Goal: Task Accomplishment & Management: Manage account settings

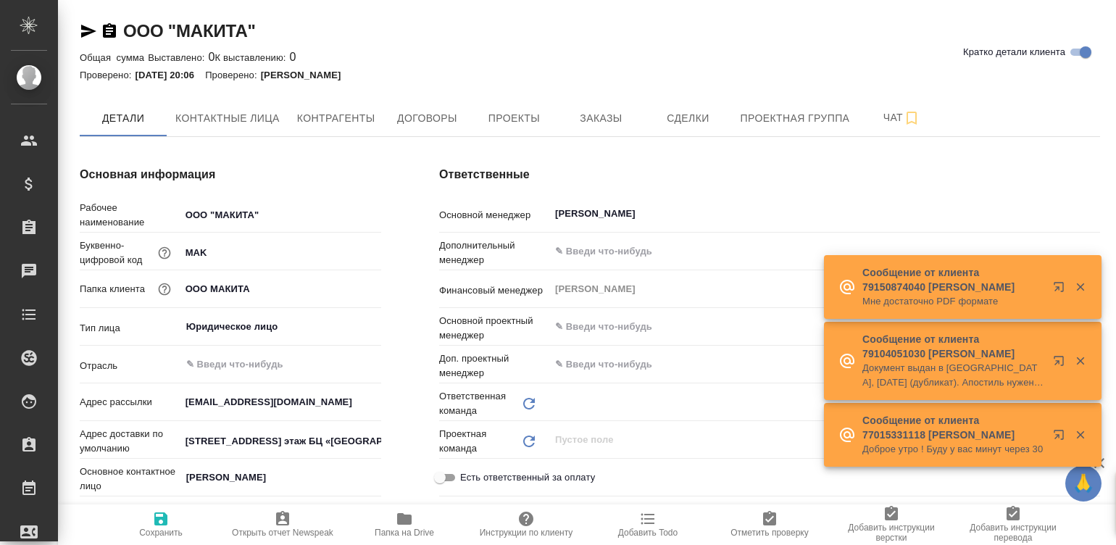
type input "[PERSON_NAME]"
type textarea "x"
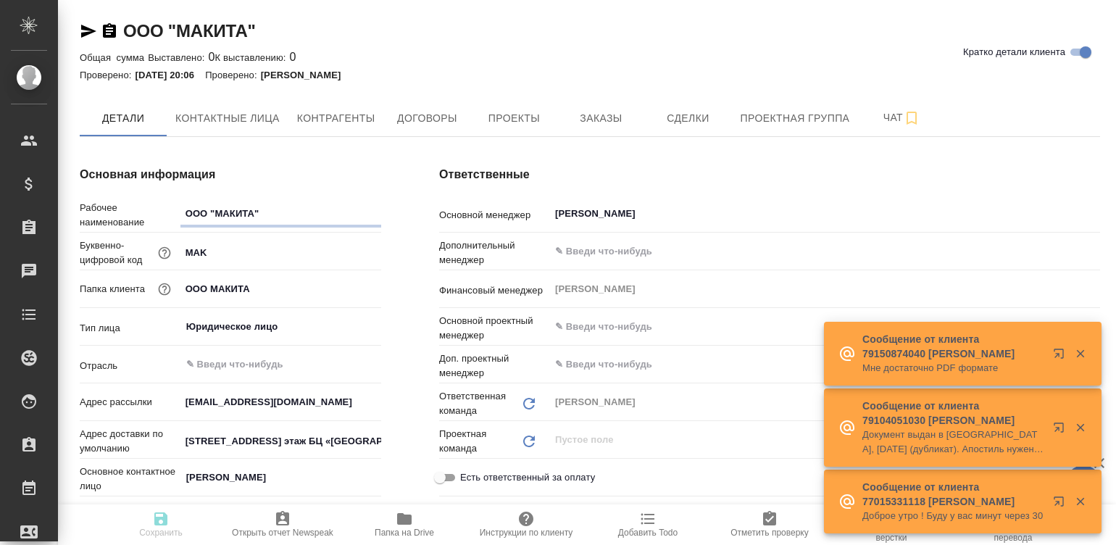
type textarea "x"
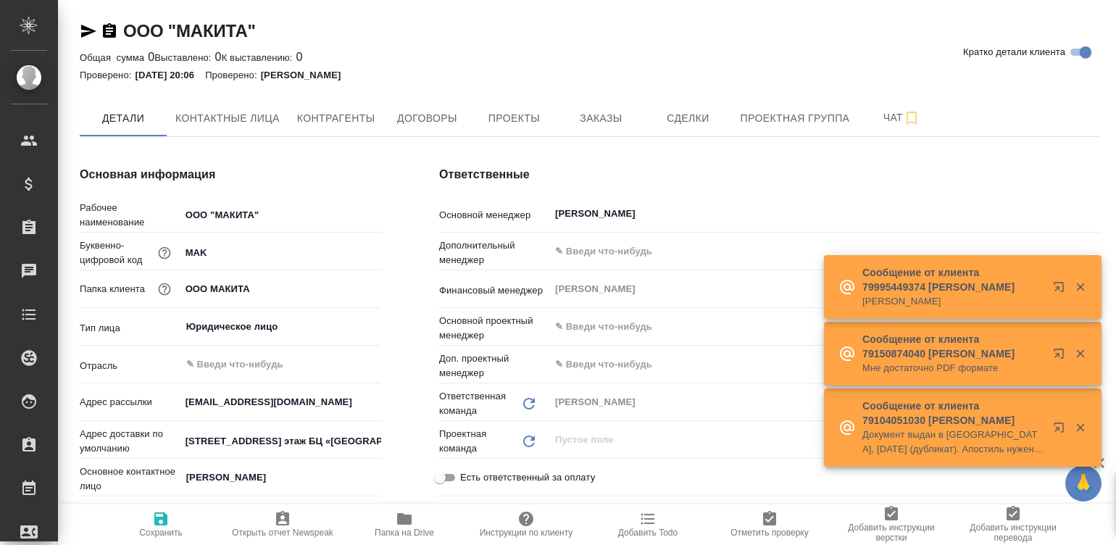
type textarea "x"
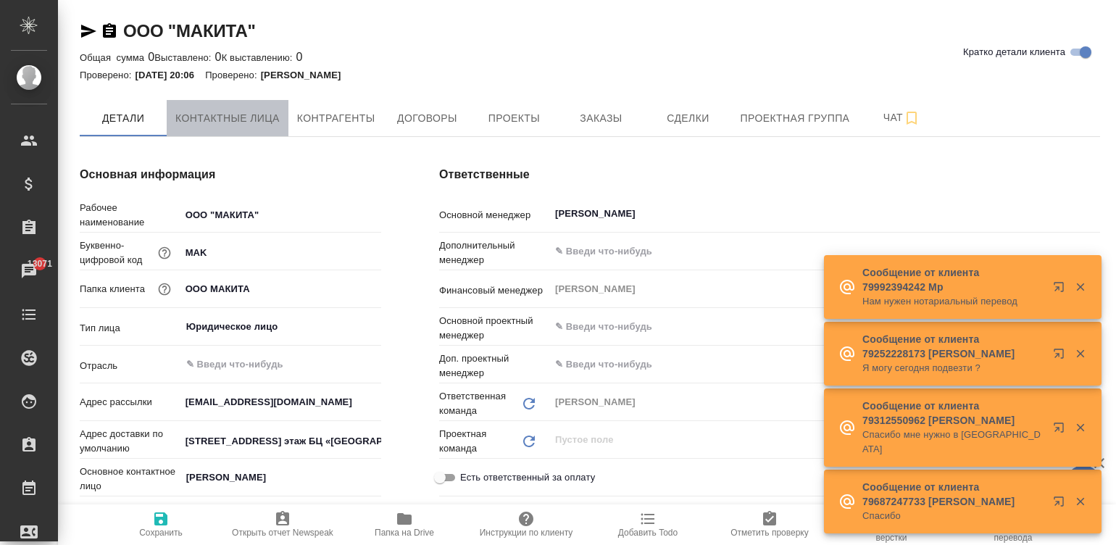
click at [221, 123] on span "Контактные лица" at bounding box center [227, 118] width 104 height 18
select select "RU"
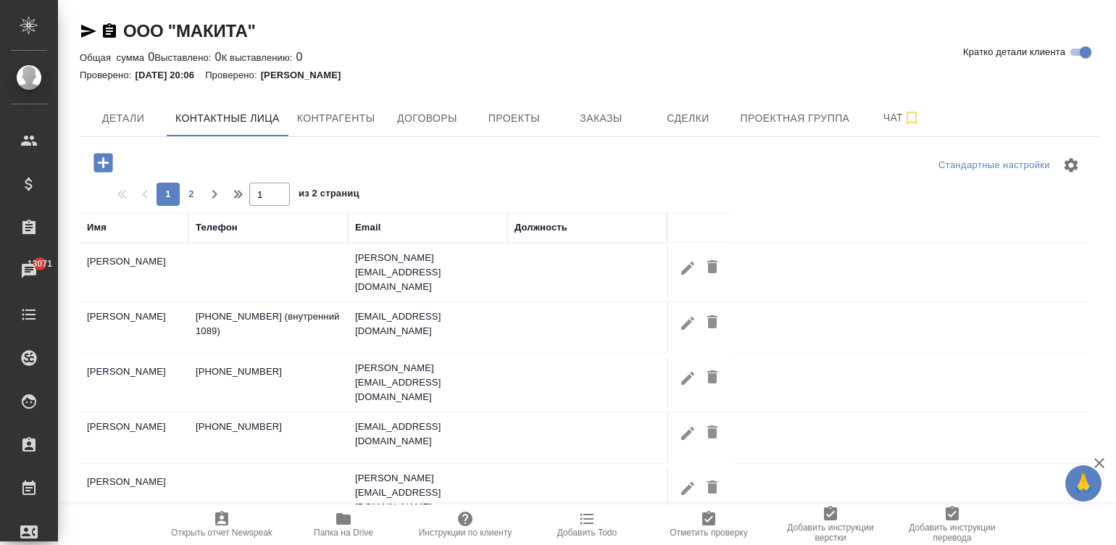
click at [701, 175] on div at bounding box center [590, 165] width 340 height 35
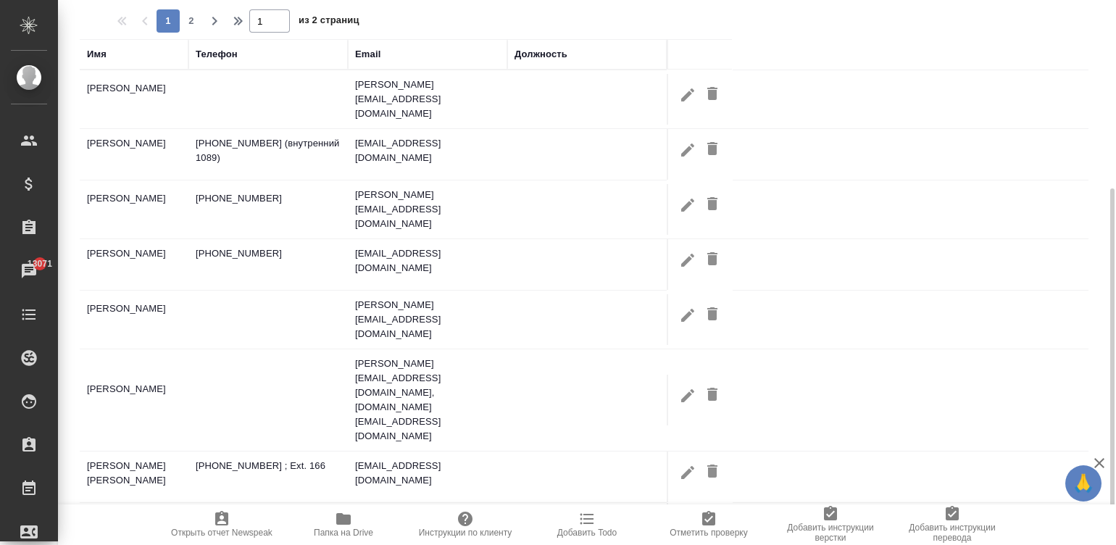
scroll to position [276, 0]
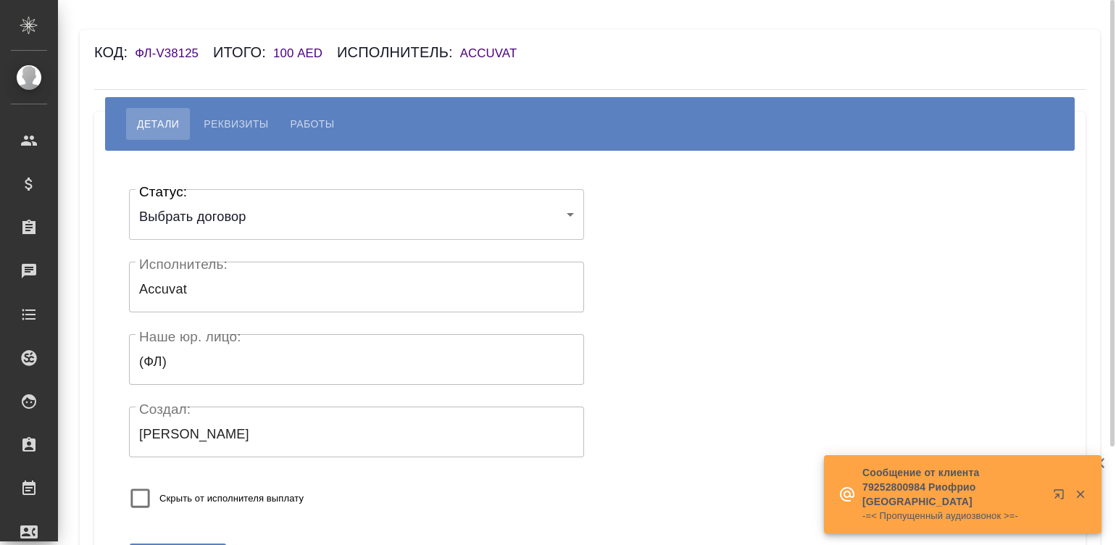
click at [508, 53] on h6 "Accuvat" at bounding box center [496, 53] width 72 height 14
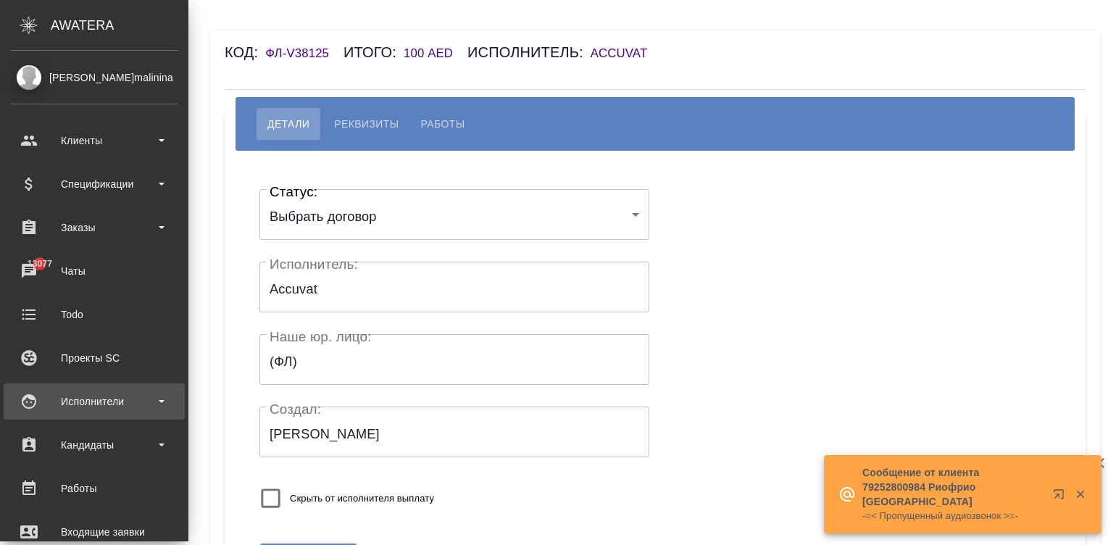
click at [25, 396] on div "Исполнители" at bounding box center [94, 402] width 167 height 22
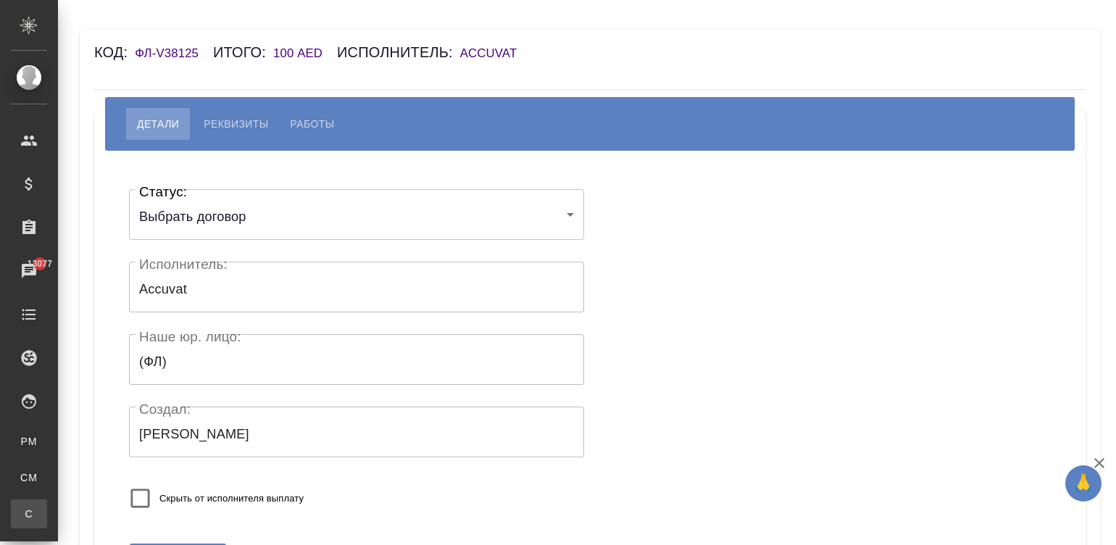
click at [83, 521] on div ".cls-1 fill:#fff; AWATERA Малинина Мария m.malinina Клиенты Спецификации Заказы…" at bounding box center [558, 272] width 1116 height 545
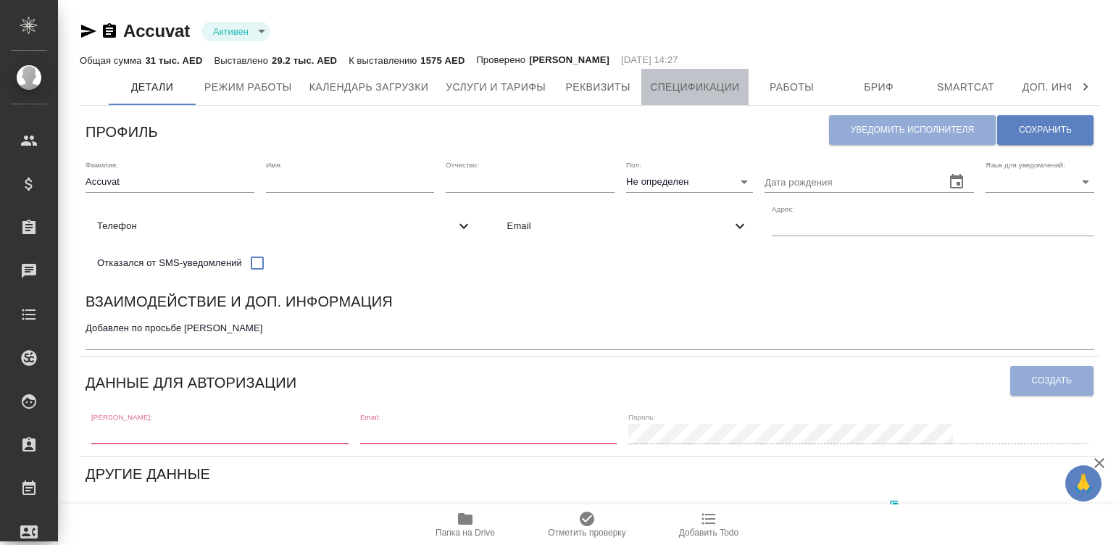
click at [683, 80] on span "Спецификации" at bounding box center [694, 87] width 89 height 18
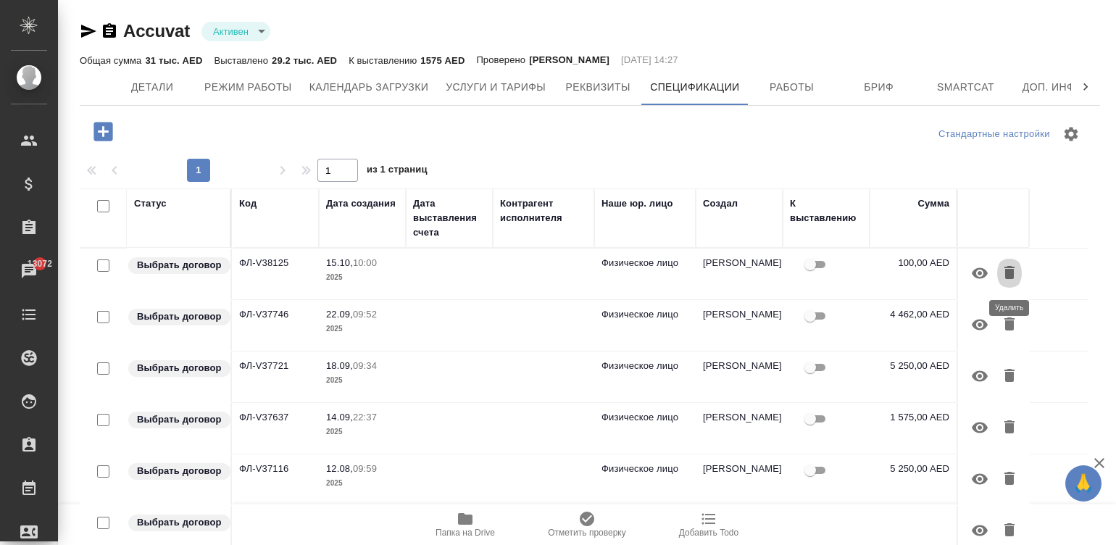
click at [1004, 273] on icon "button" at bounding box center [1009, 272] width 17 height 17
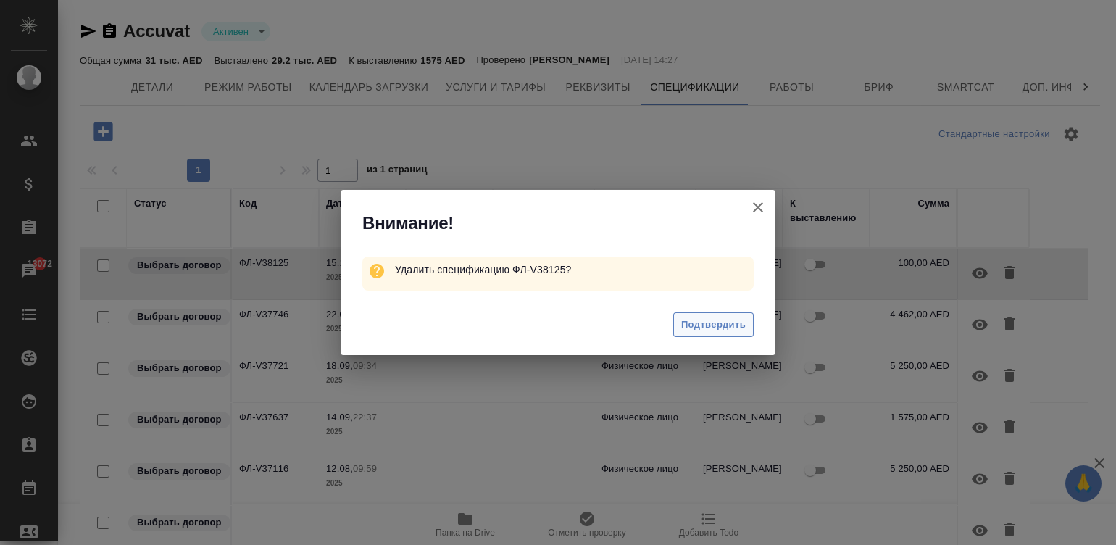
click at [710, 325] on span "Подтвердить" at bounding box center [713, 325] width 64 height 17
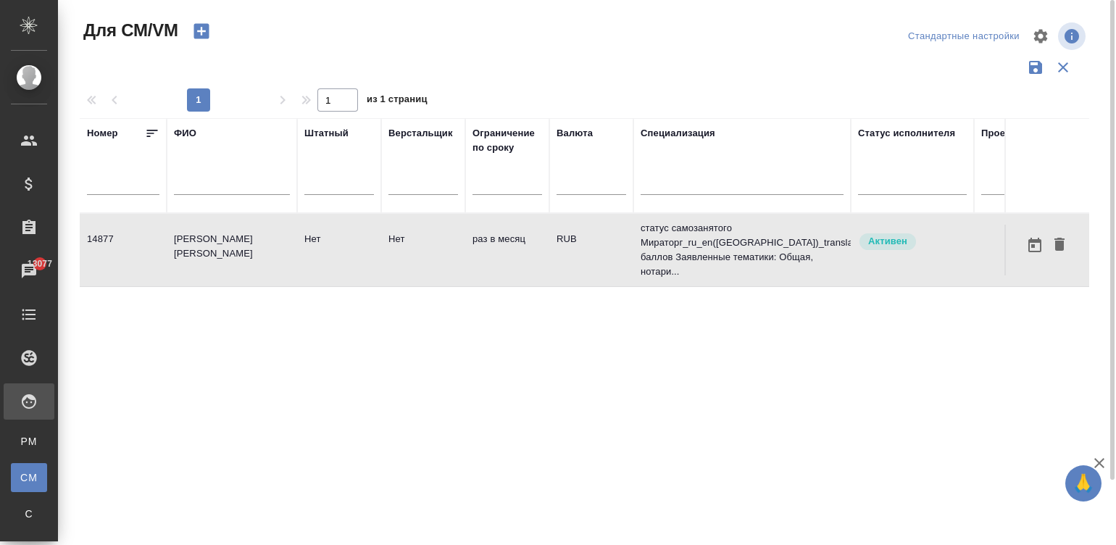
scroll to position [0, 539]
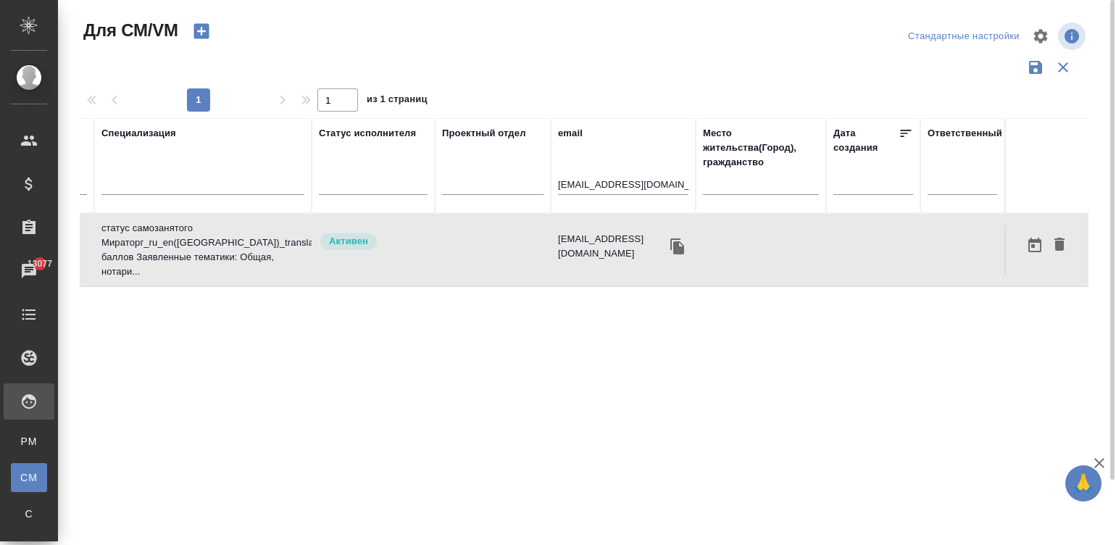
click at [612, 183] on input "pr@hair.su" at bounding box center [623, 186] width 130 height 18
paste input "alessandro.serenrosso@gmail.com"
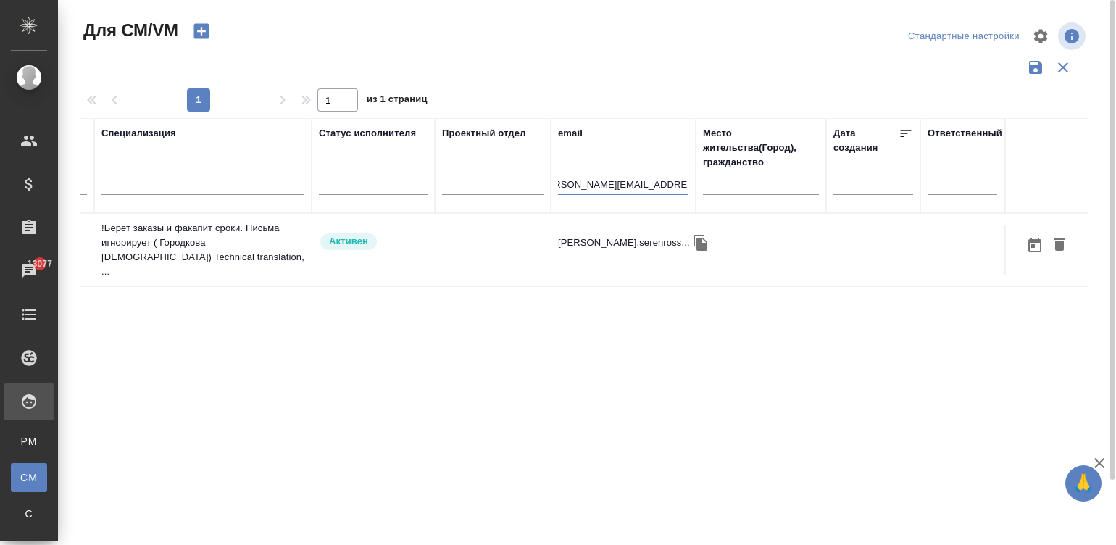
scroll to position [0, 0]
click at [370, 234] on span "Активен" at bounding box center [348, 241] width 57 height 14
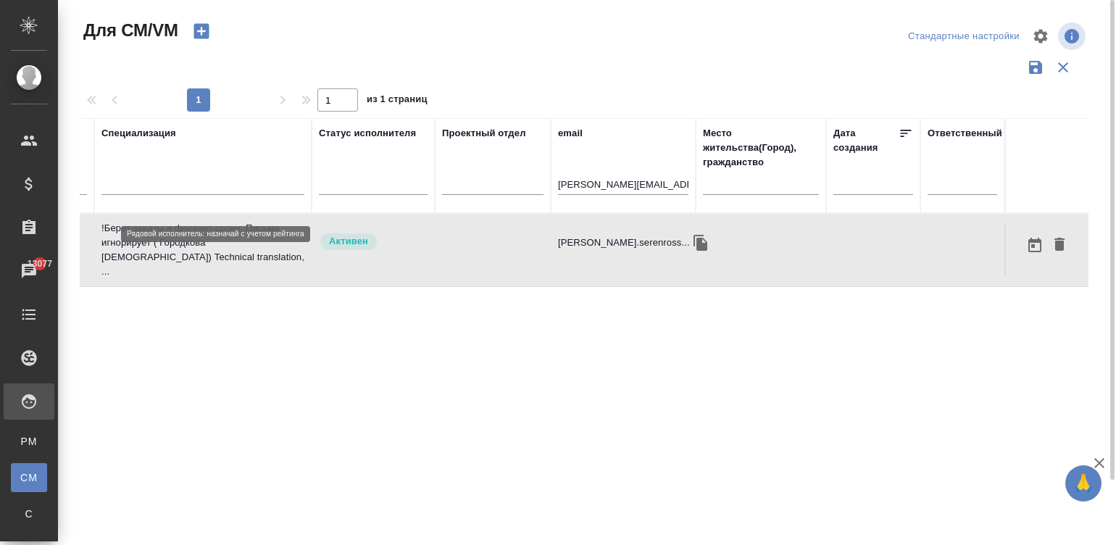
click at [370, 234] on span "Активен" at bounding box center [348, 241] width 57 height 14
click at [611, 188] on input "alessandro.serenrosso@gmail.com" at bounding box center [623, 186] width 130 height 18
paste input "Lijiali123456"
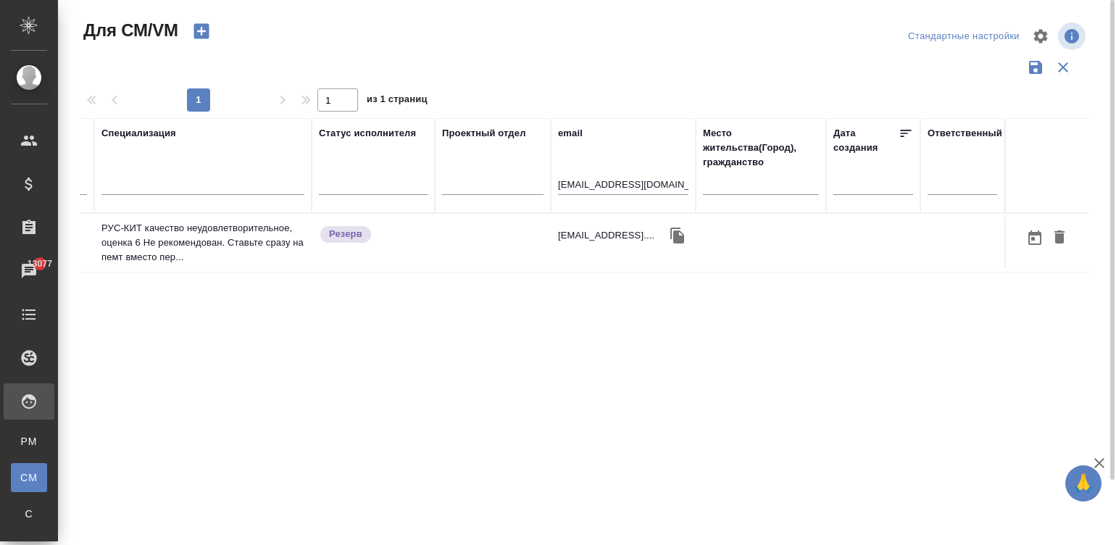
click at [572, 243] on div "Lijiali123456@gmail...." at bounding box center [623, 236] width 130 height 22
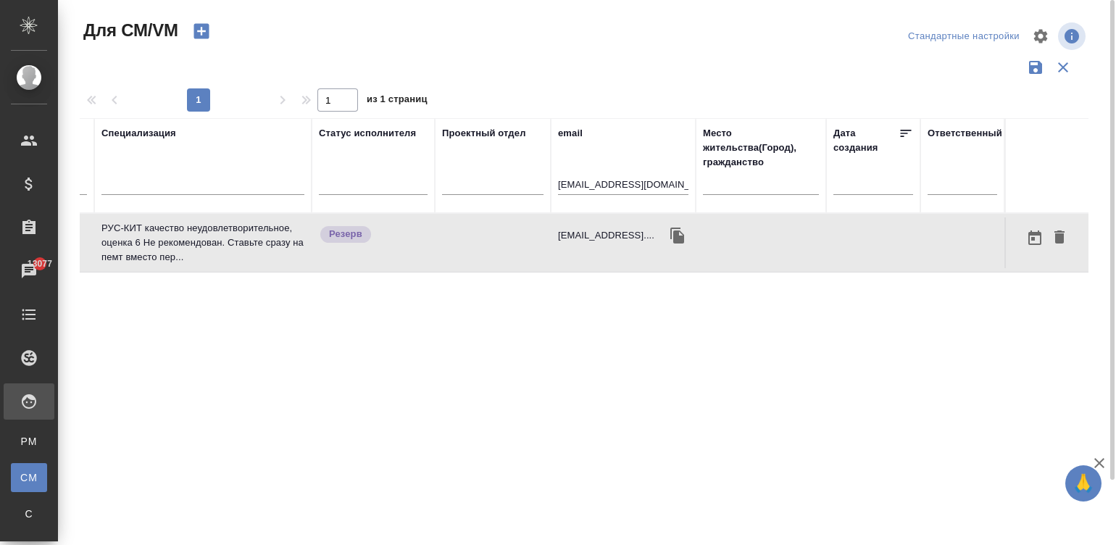
click at [572, 243] on div "Lijiali123456@gmail...." at bounding box center [623, 236] width 130 height 22
click at [632, 188] on input "Lijiali123456@gmail.com" at bounding box center [623, 186] width 130 height 18
paste input "ФЛ-V37497"
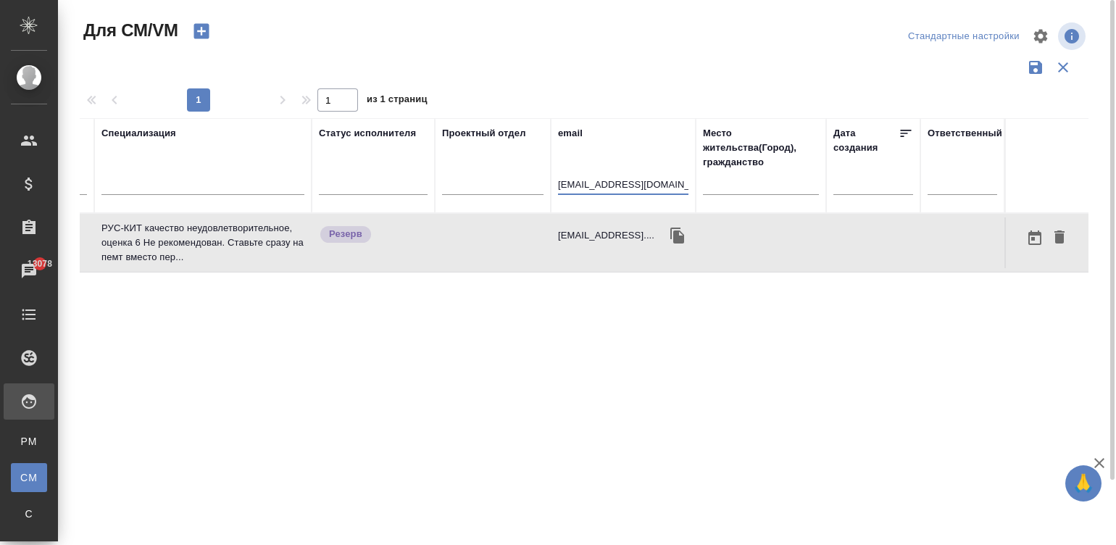
type input "ФЛ-V37497"
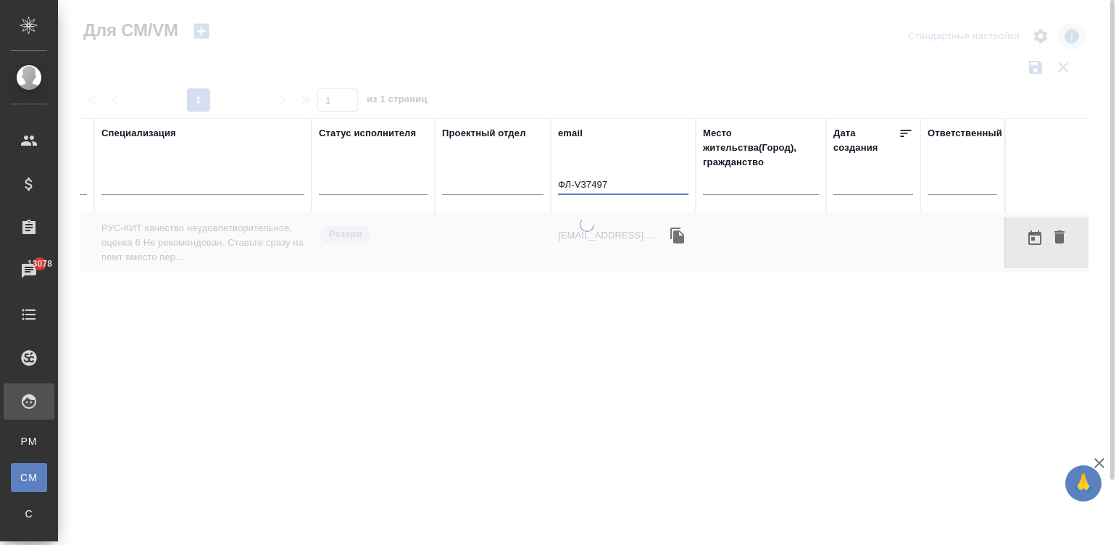
click at [600, 187] on input "ФЛ-V37497" at bounding box center [623, 186] width 130 height 18
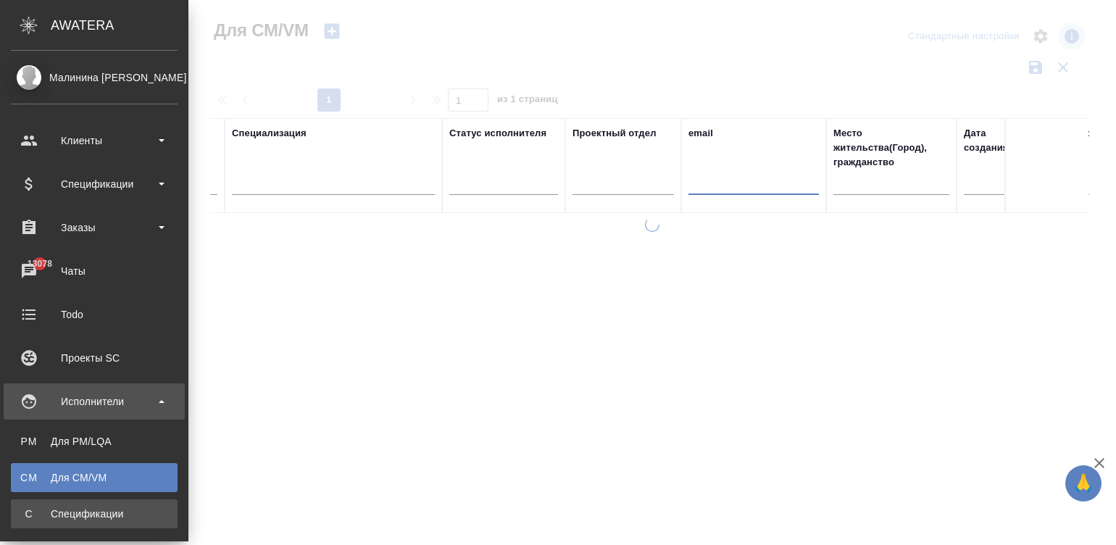
click at [64, 517] on div "Спецификации" at bounding box center [94, 513] width 152 height 14
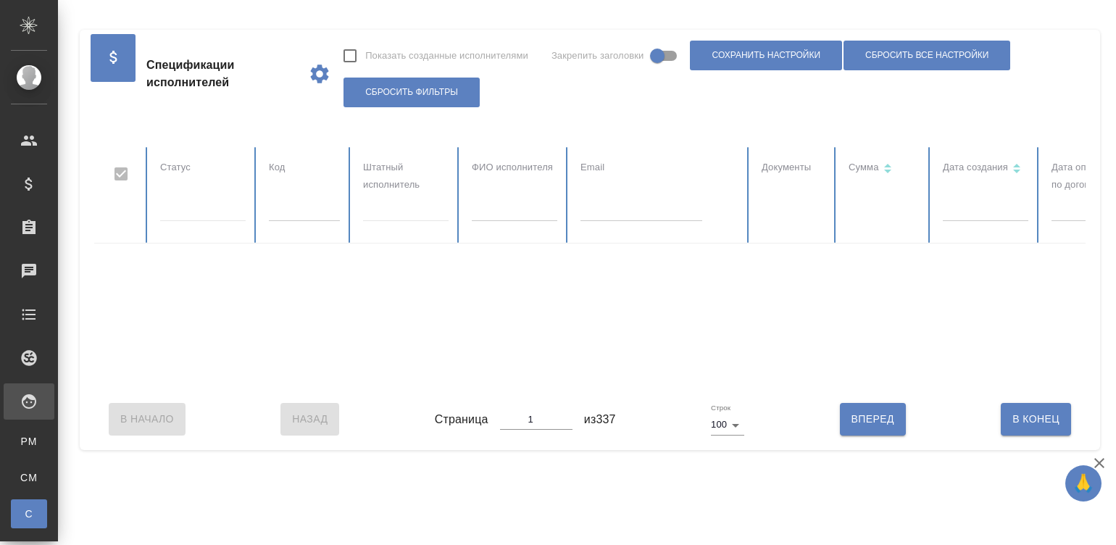
click at [312, 212] on input "text" at bounding box center [304, 211] width 71 height 20
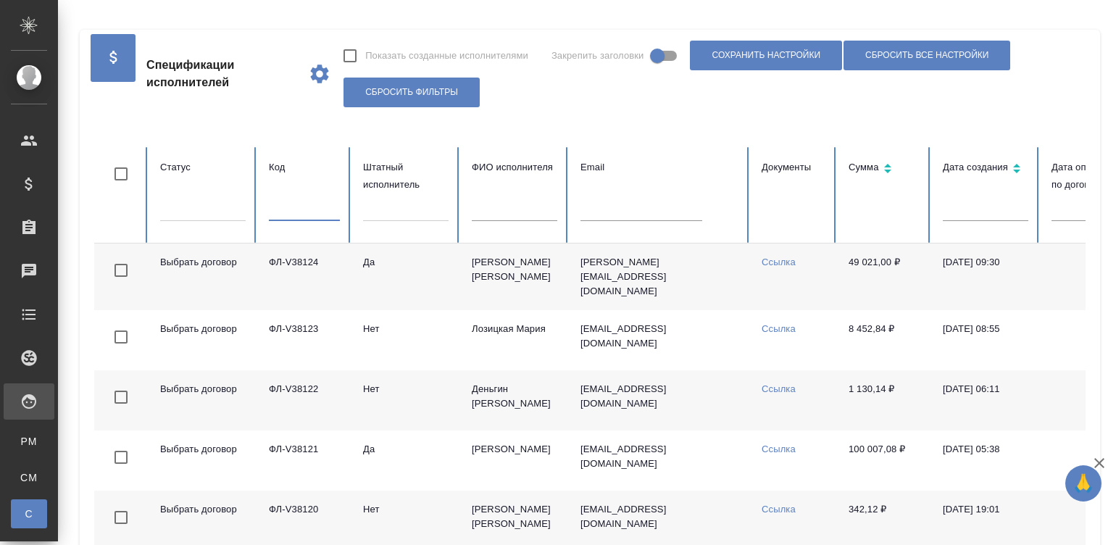
checkbox input "false"
click at [312, 212] on input "text" at bounding box center [304, 211] width 71 height 20
paste input "ФЛ-V37497"
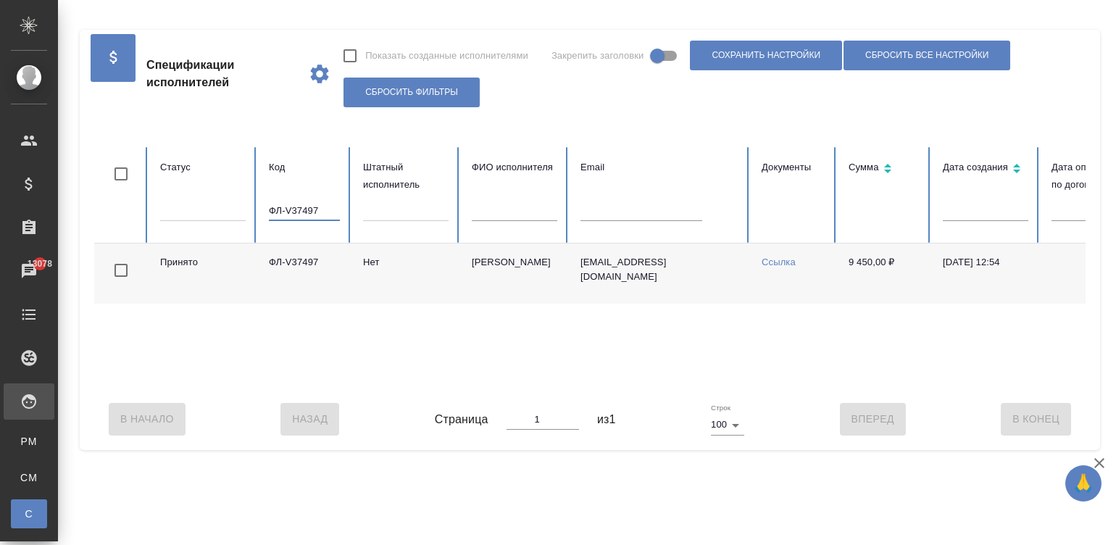
type input "ФЛ-V37497"
click at [388, 266] on td "Нет" at bounding box center [405, 273] width 109 height 60
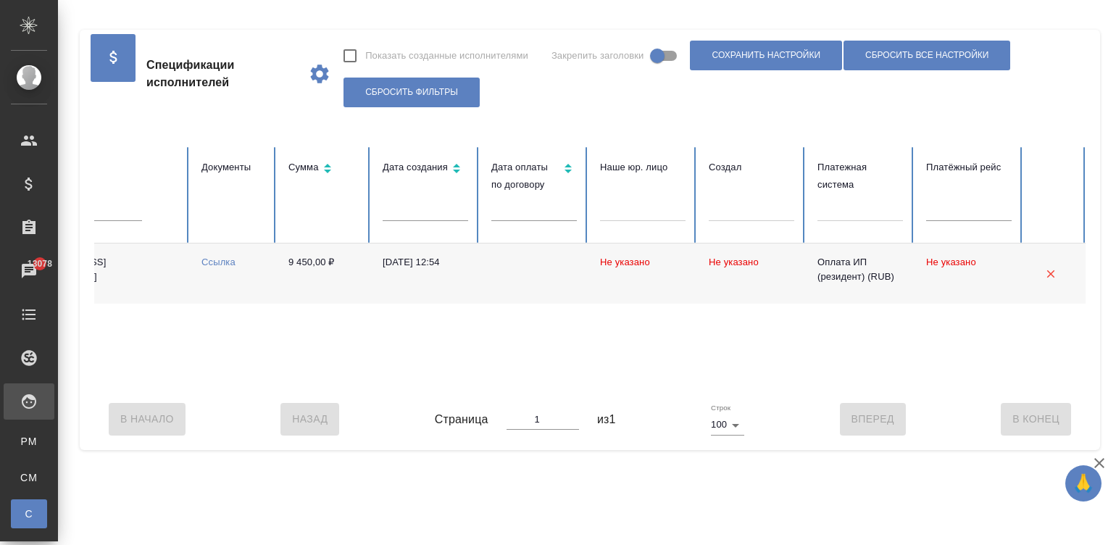
click at [203, 404] on div "В Начало Назад Страница 1 из 1 Строк 100 100 Вперед В Конец" at bounding box center [589, 418] width 991 height 61
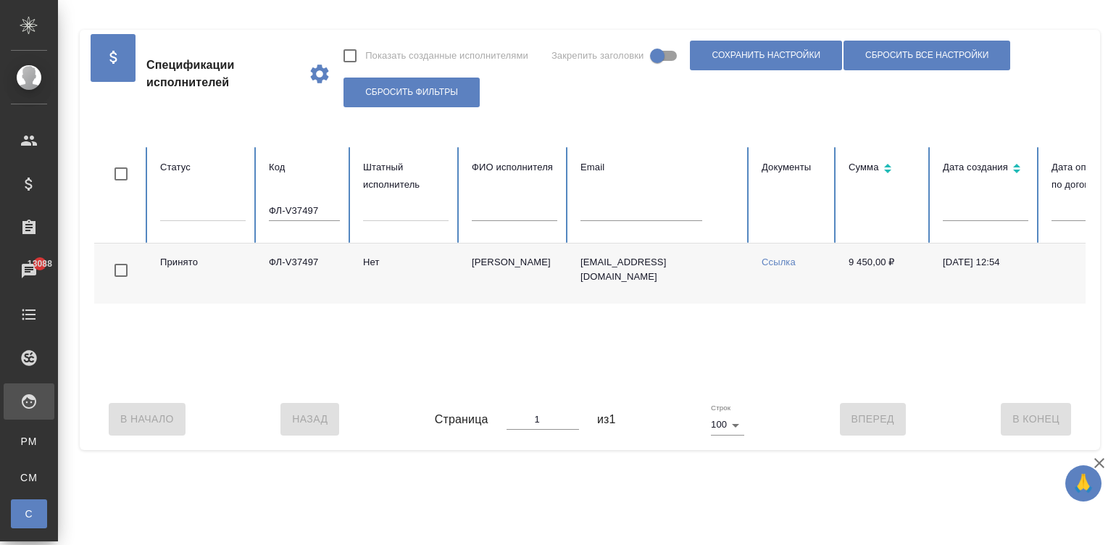
click at [496, 259] on td "Шарина Юлия Викторовна" at bounding box center [514, 273] width 109 height 60
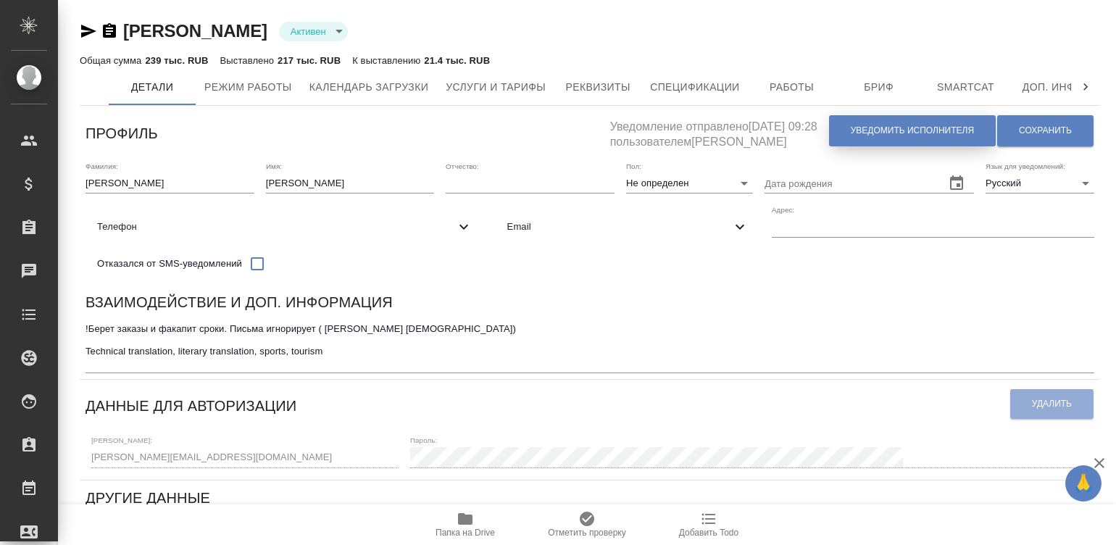
click at [938, 122] on button "Уведомить исполнителя" at bounding box center [912, 130] width 167 height 31
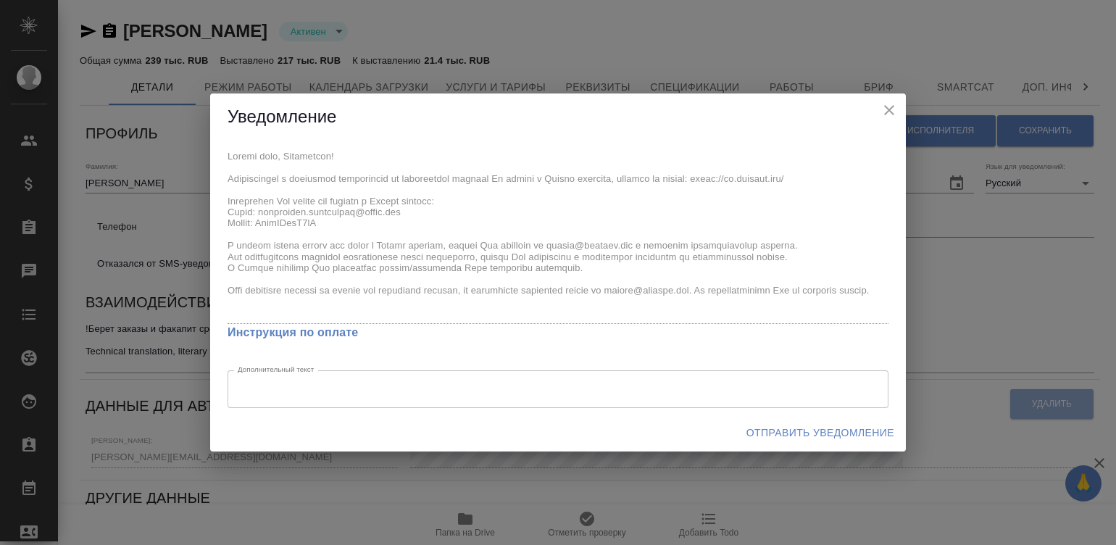
click at [225, 150] on div "x Инструкция по оплате Дополнительный текст x Дополнительный текст" at bounding box center [558, 277] width 696 height 273
click at [833, 429] on span "Отправить уведомление" at bounding box center [820, 433] width 148 height 18
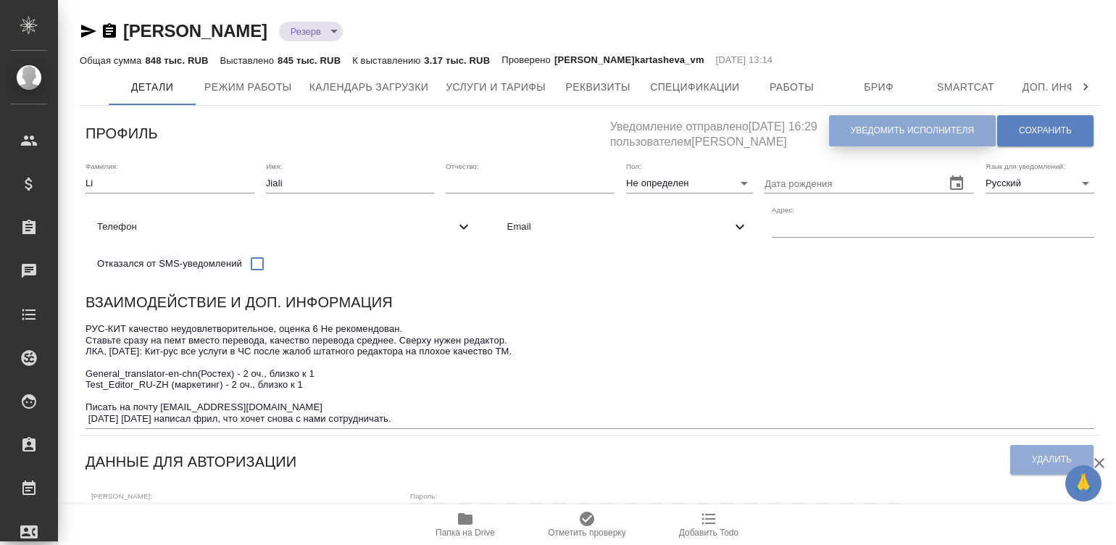
click at [891, 125] on span "Уведомить исполнителя" at bounding box center [912, 131] width 123 height 12
type textarea "Loremi dolo, Sitam! Consectetura e seddoeius temporincid ut laboreetdol magnaal…"
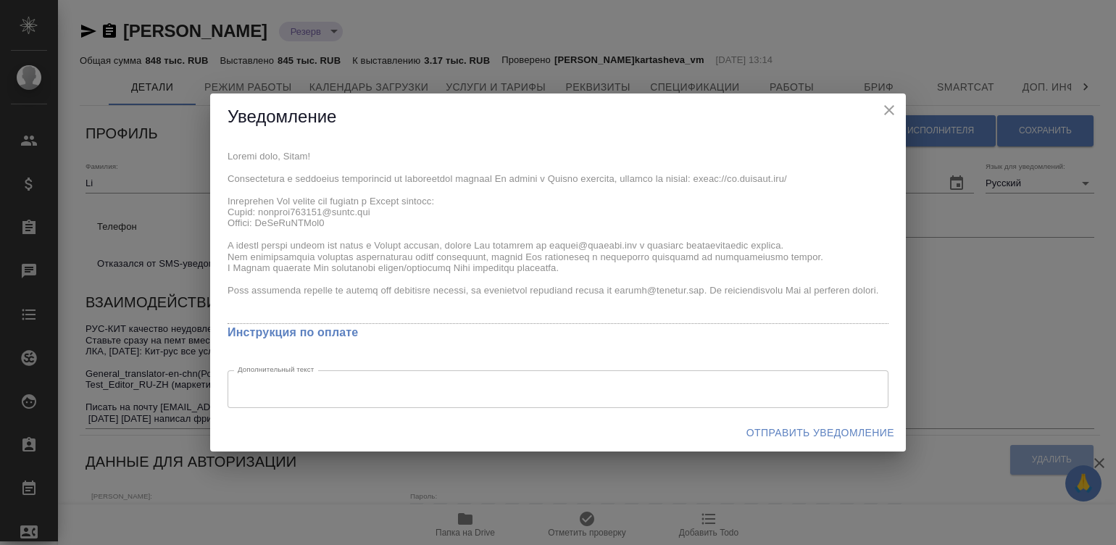
click at [216, 138] on div "Уведомление x Инструкция по оплате Дополнительный текст x Дополнительный текст …" at bounding box center [558, 272] width 696 height 359
click at [804, 429] on span "Отправить уведомление" at bounding box center [820, 433] width 148 height 18
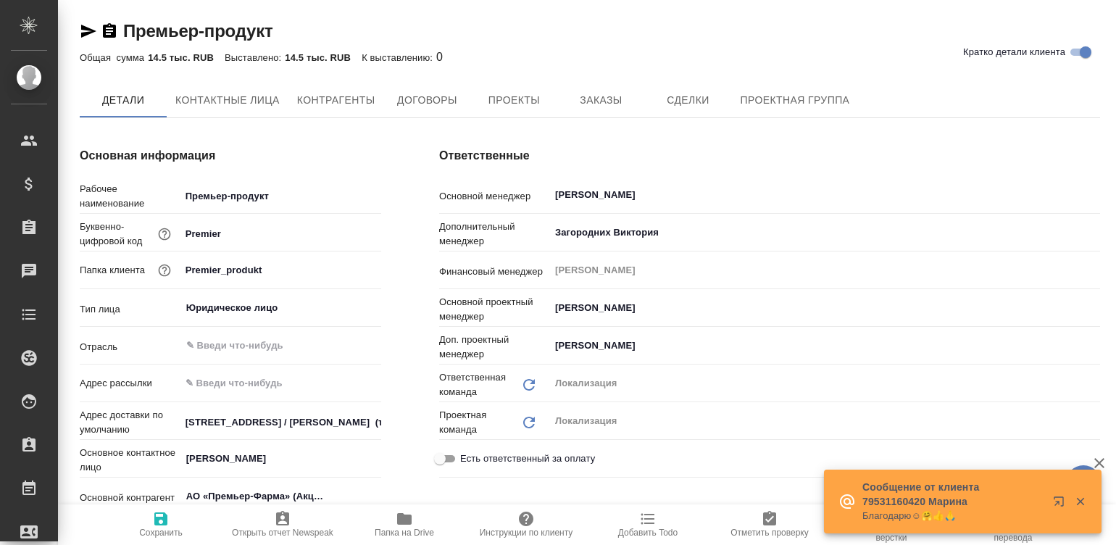
type input "АО «Премьер-Фарма» (Акционерное Общество «Премьер-Фарма»)"
type textarea "x"
type input "АО «Премьер-Фарма» (Акционерное Общество «Премьер-Фарма»)"
type textarea "x"
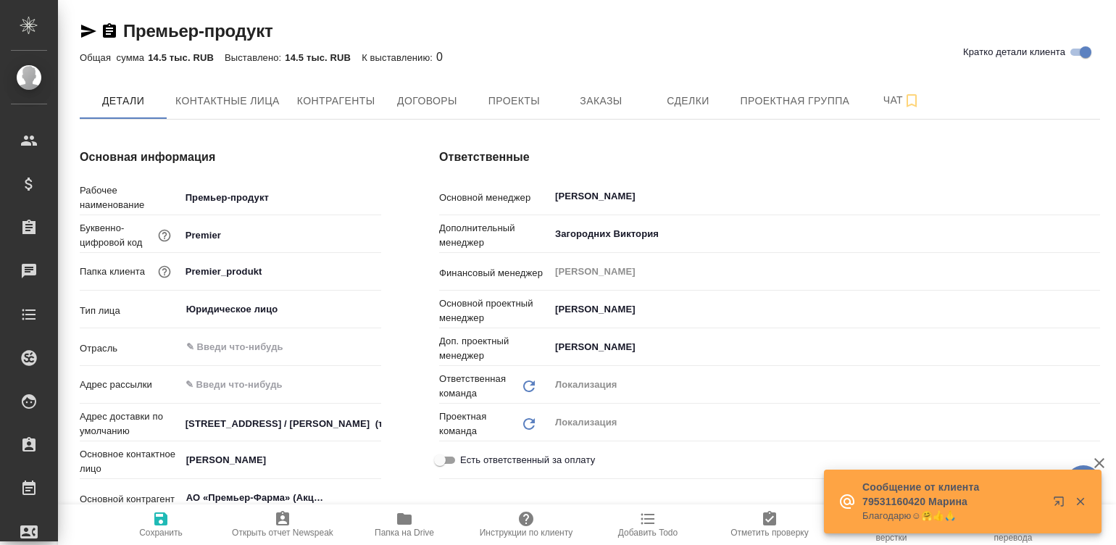
type textarea "x"
type input "АО «Премьер-Фарма» (Акционерное Общество «Премьер-Фарма»)"
type textarea "x"
type input "АО «Премьер-Фарма» (Акционерное Общество «Премьер-Фарма»)"
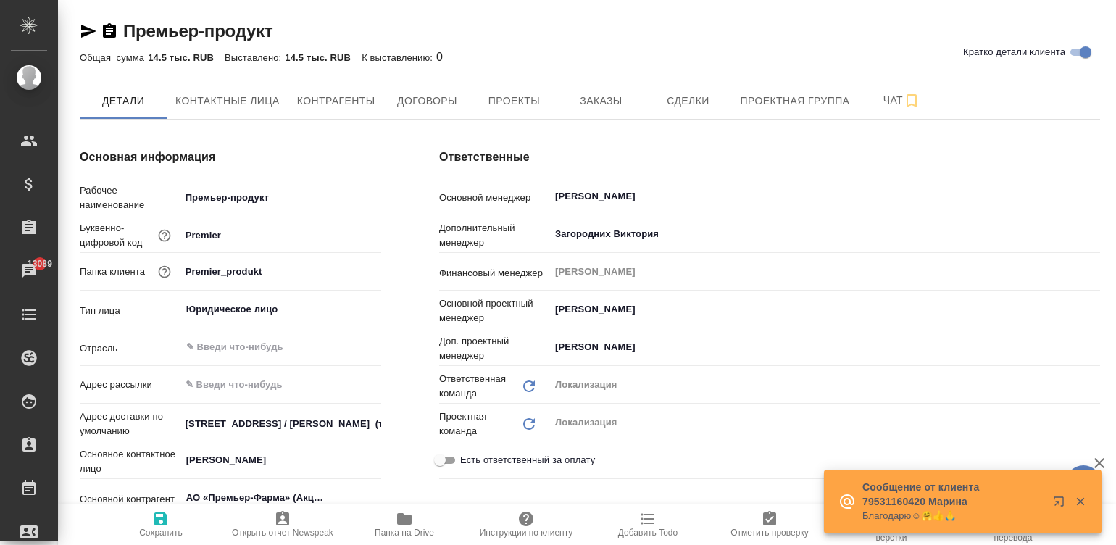
type textarea "x"
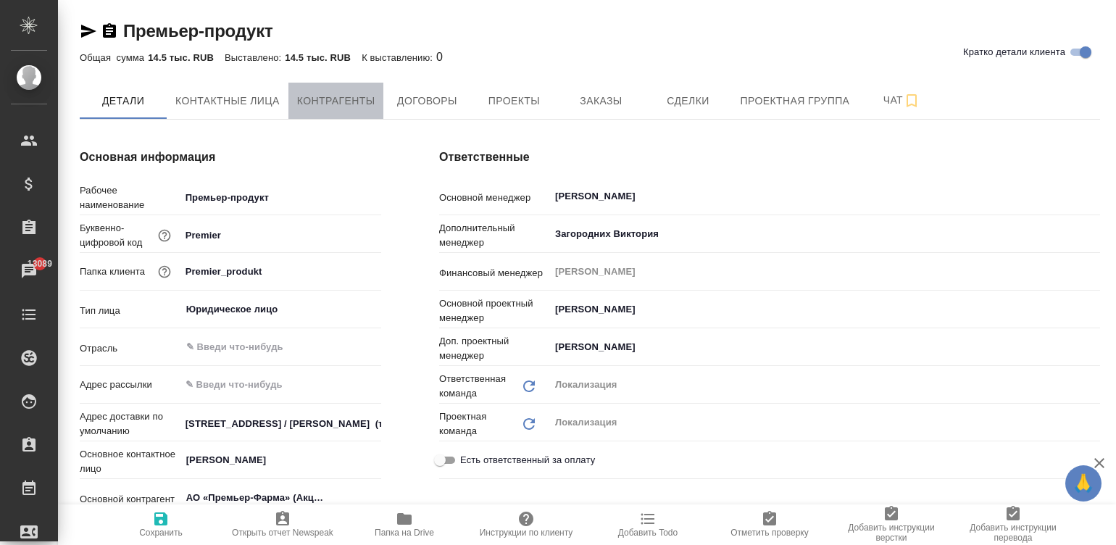
click at [336, 100] on span "Контрагенты" at bounding box center [336, 101] width 78 height 18
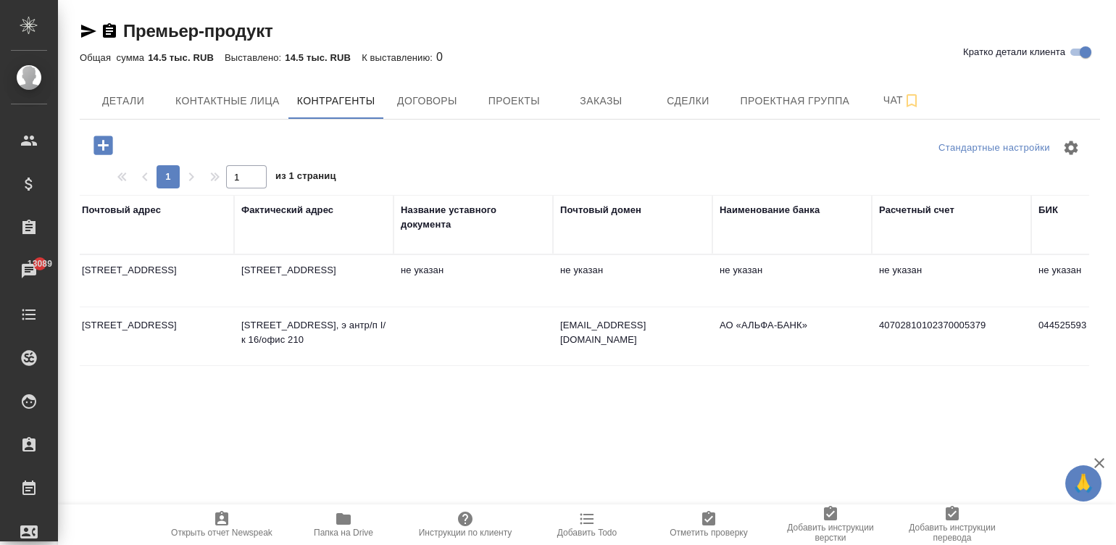
scroll to position [0, 1091]
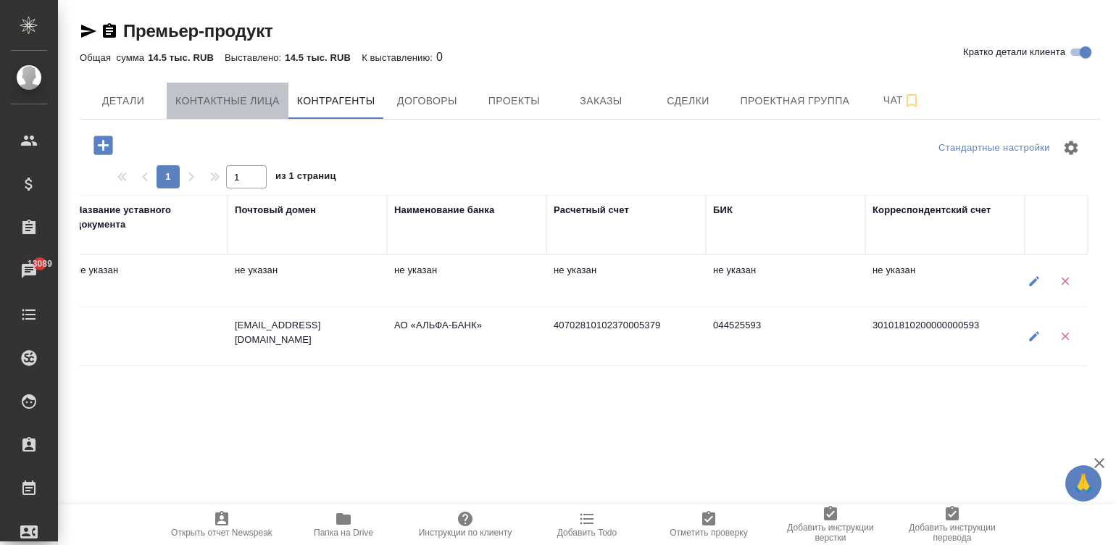
click at [219, 113] on button "Контактные лица" at bounding box center [228, 101] width 122 height 36
select select "RU"
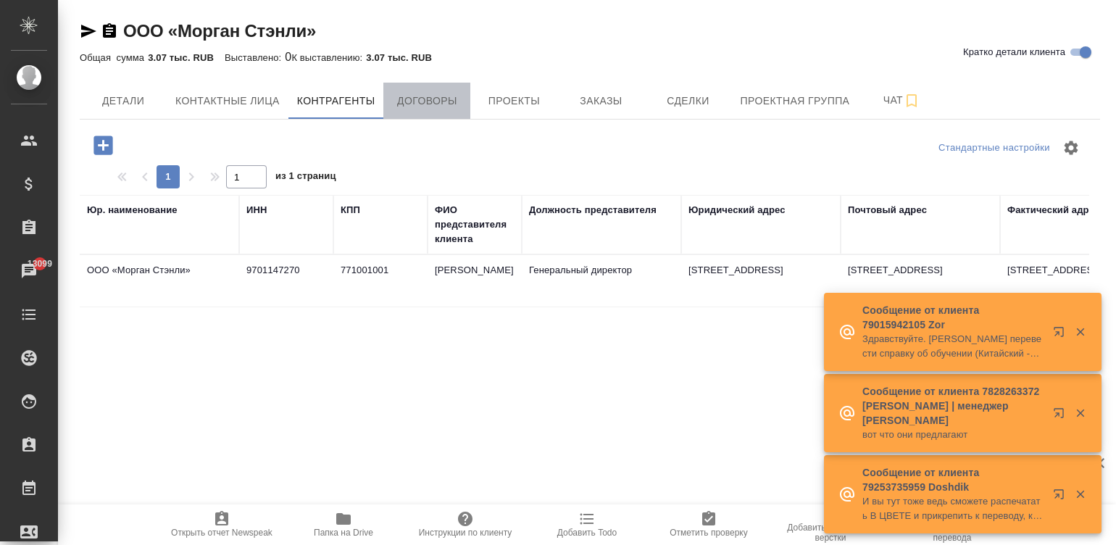
click at [395, 104] on span "Договоры" at bounding box center [427, 101] width 70 height 18
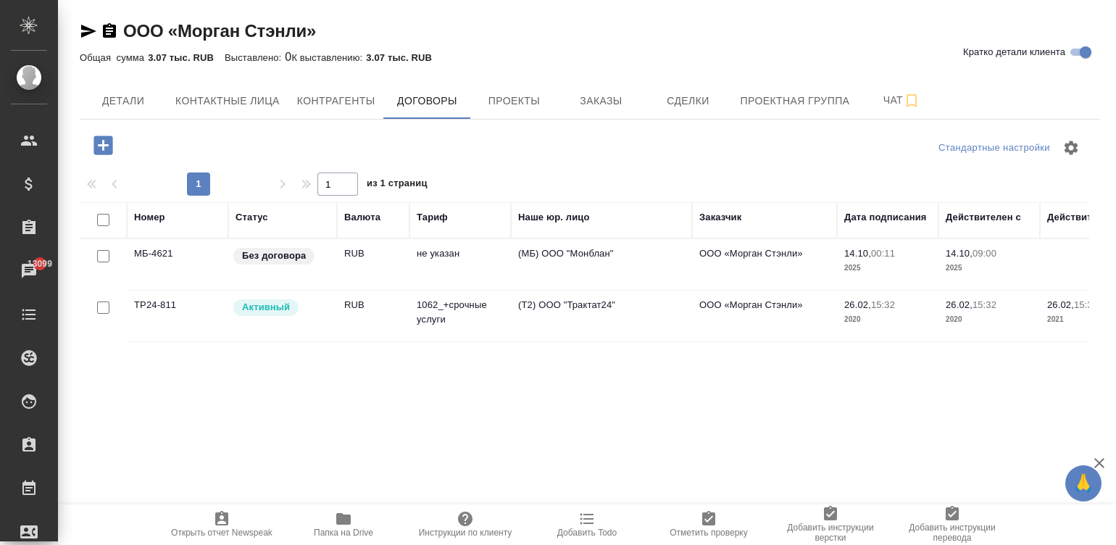
click at [421, 271] on td "не указан" at bounding box center [459, 264] width 101 height 51
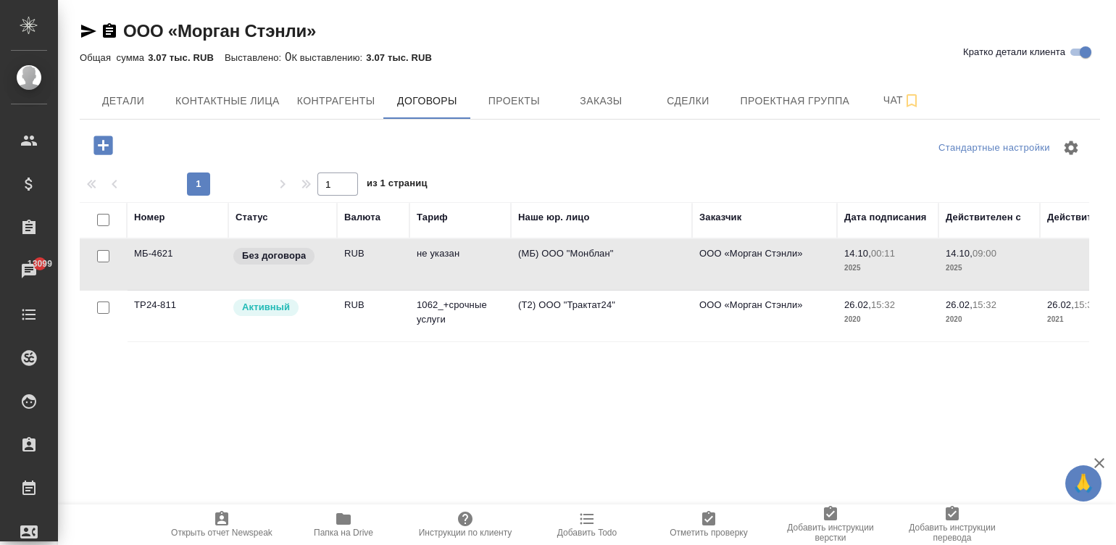
click at [421, 271] on td "не указан" at bounding box center [459, 264] width 101 height 51
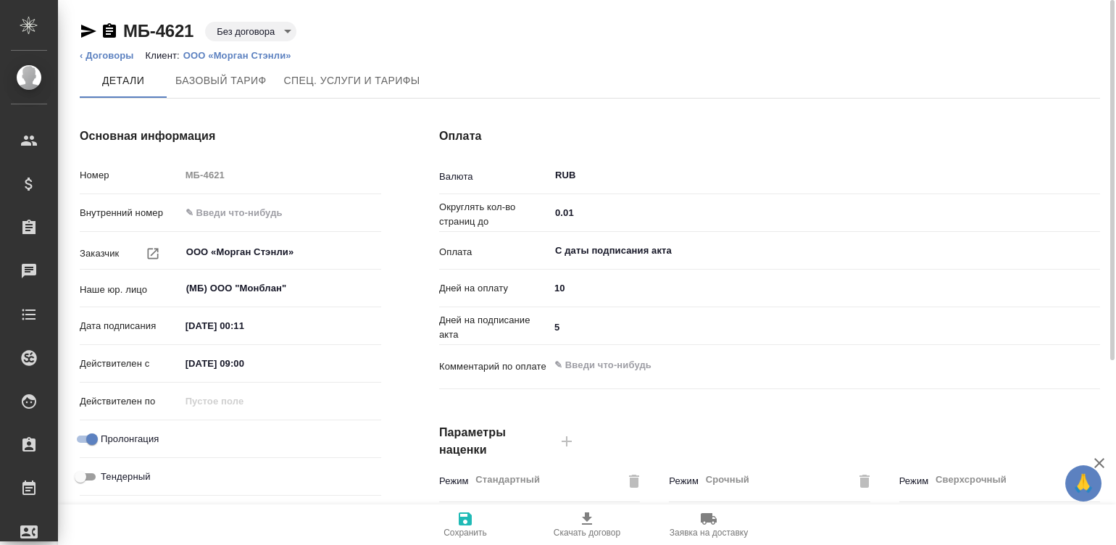
click at [391, 238] on div "Основная информация Номер МБ-4621 Внутренний номер Заказчик ООО «Морган Стэнли»…" at bounding box center [230, 374] width 359 height 551
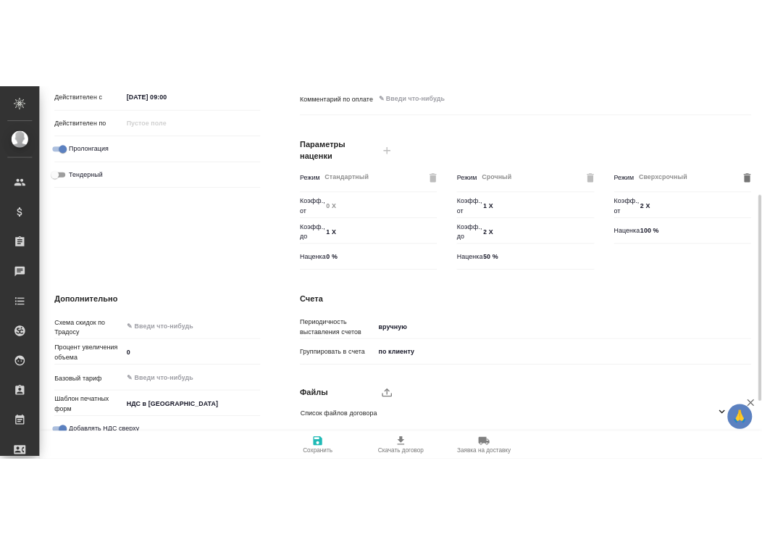
scroll to position [440, 0]
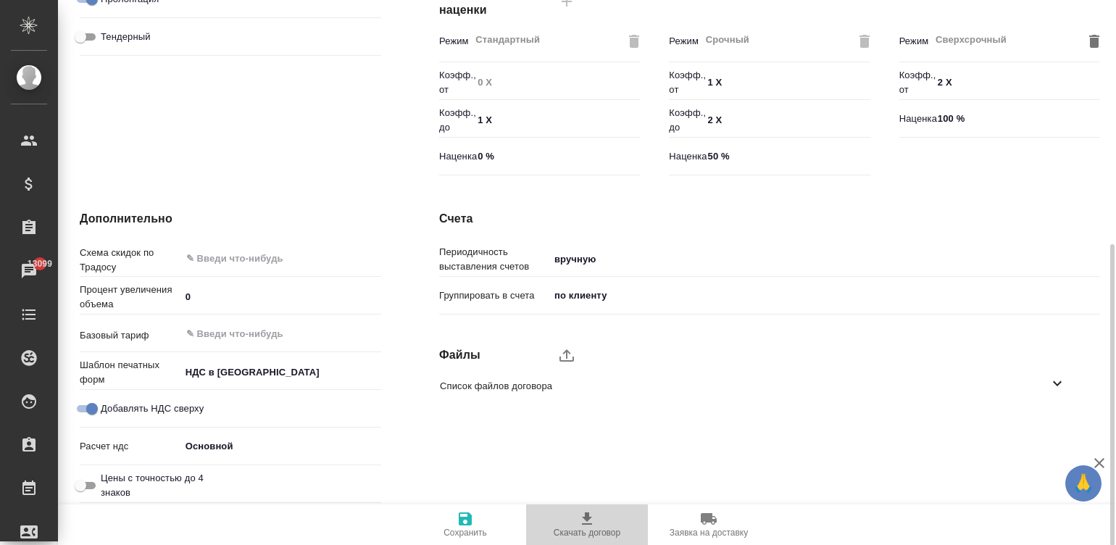
click at [604, 522] on span "Скачать договор" at bounding box center [587, 524] width 104 height 28
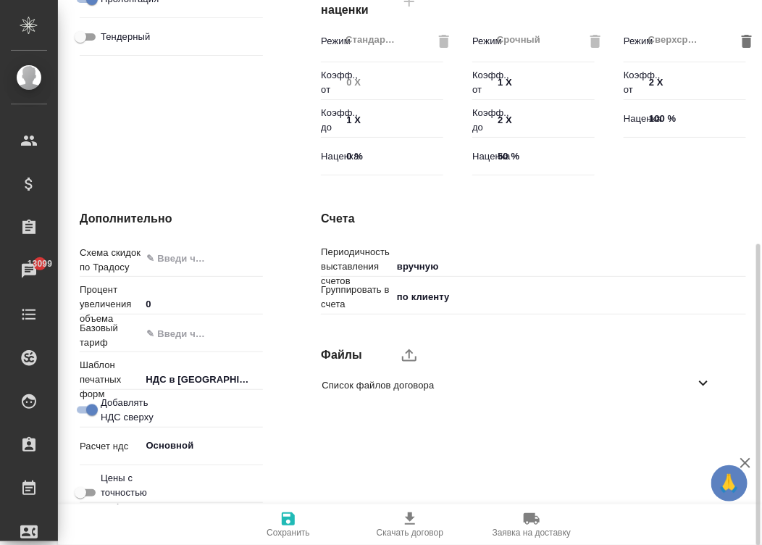
type textarea "x"
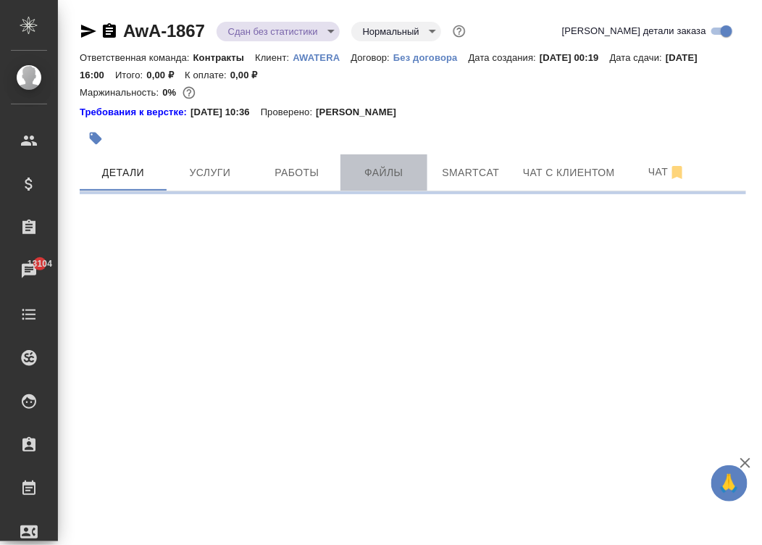
click at [397, 175] on span "Файлы" at bounding box center [384, 173] width 70 height 18
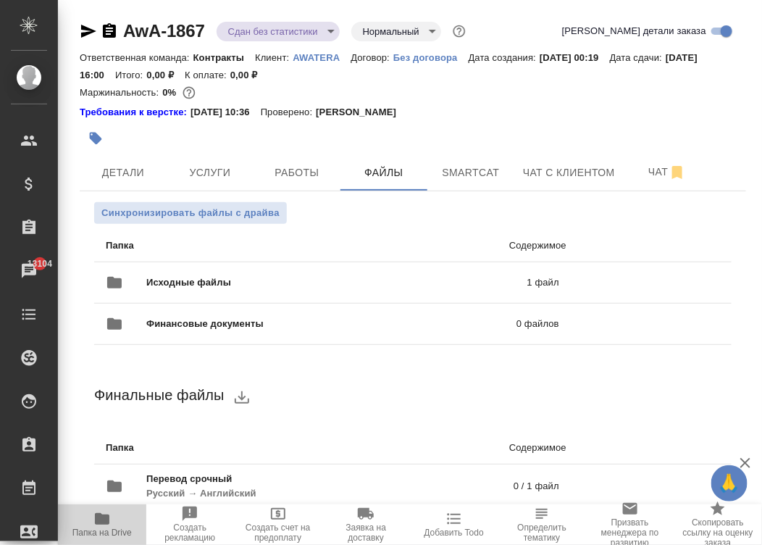
click at [91, 538] on button "Папка на Drive" at bounding box center [102, 524] width 88 height 41
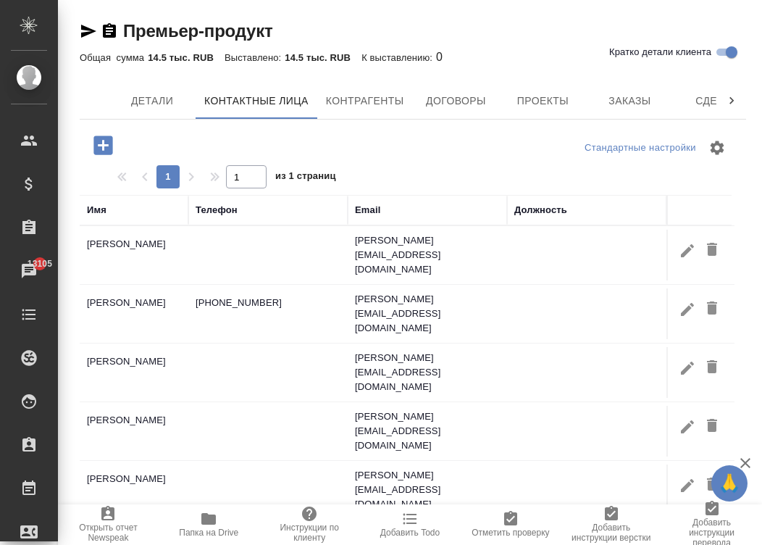
select select "RU"
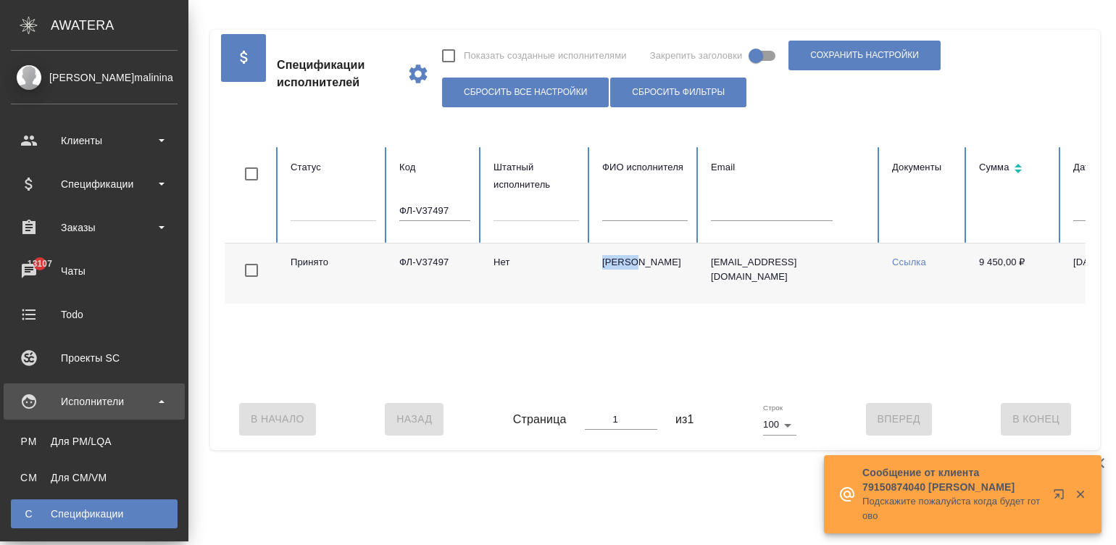
drag, startPoint x: 0, startPoint y: 0, endPoint x: 38, endPoint y: 471, distance: 472.5
click at [38, 471] on div "Для CM/VM" at bounding box center [94, 477] width 152 height 14
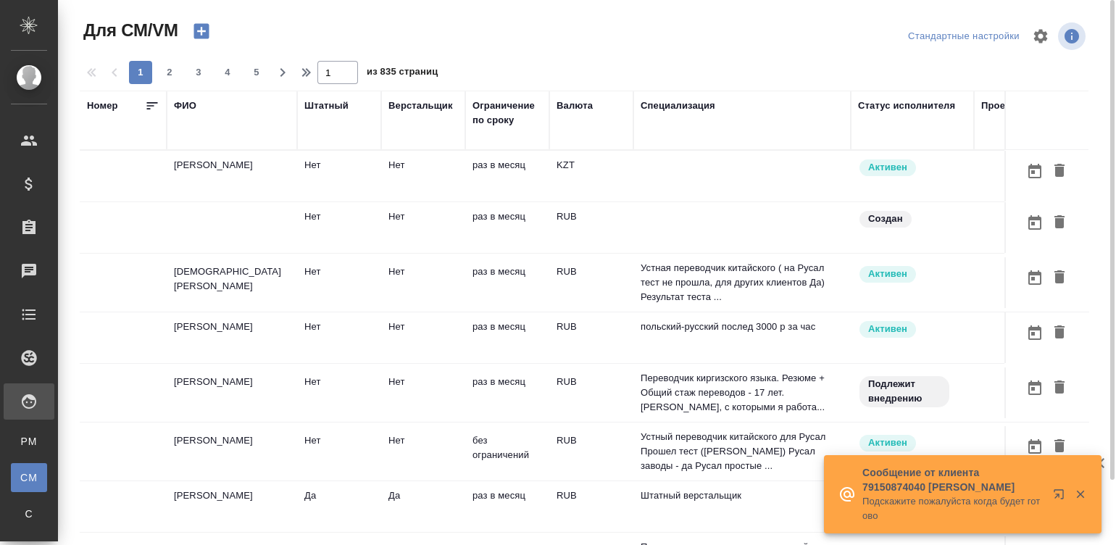
click at [696, 163] on td at bounding box center [741, 176] width 217 height 51
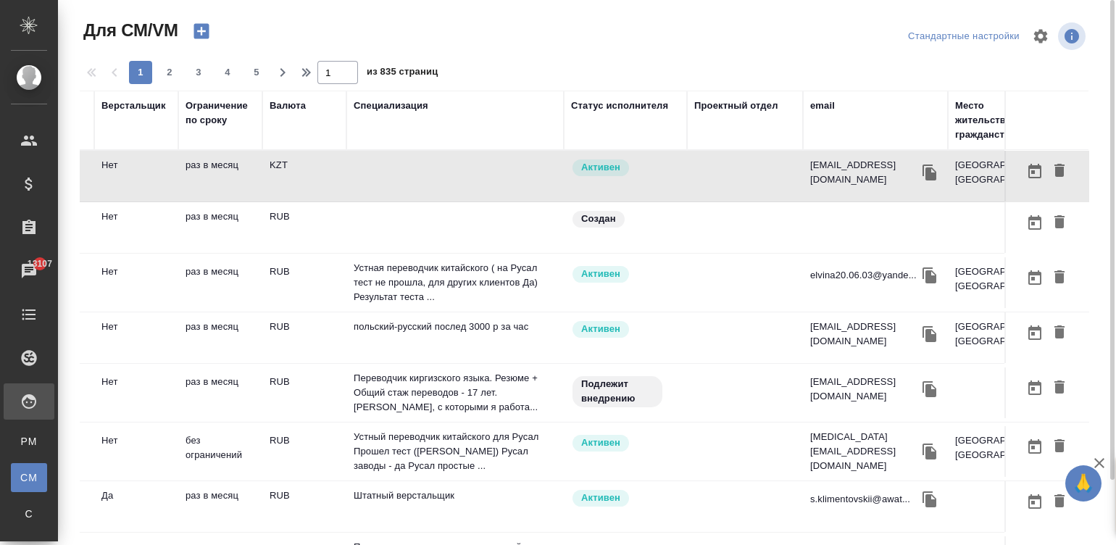
scroll to position [0, 553]
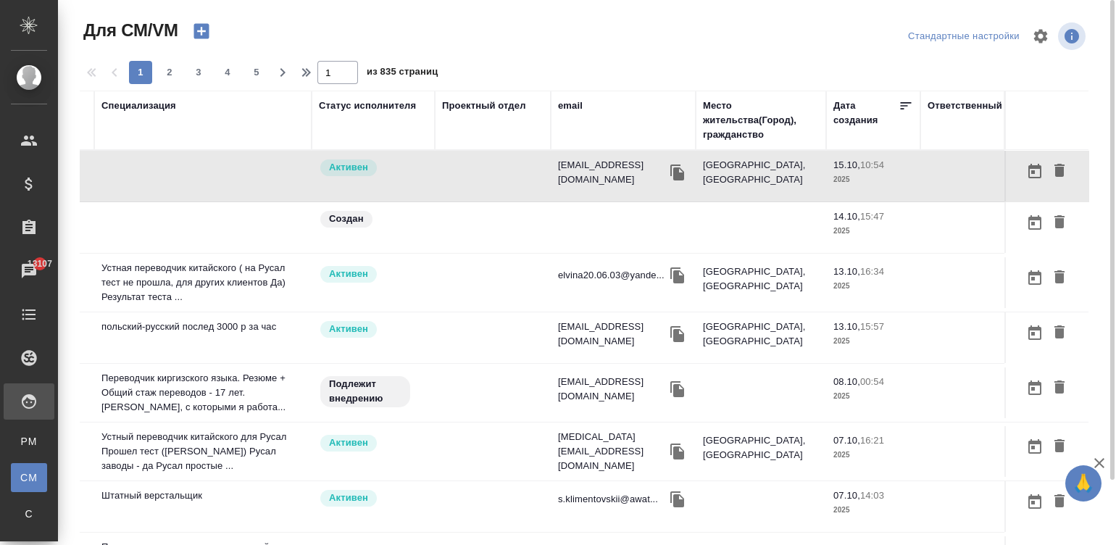
click at [558, 101] on div "email" at bounding box center [570, 106] width 25 height 14
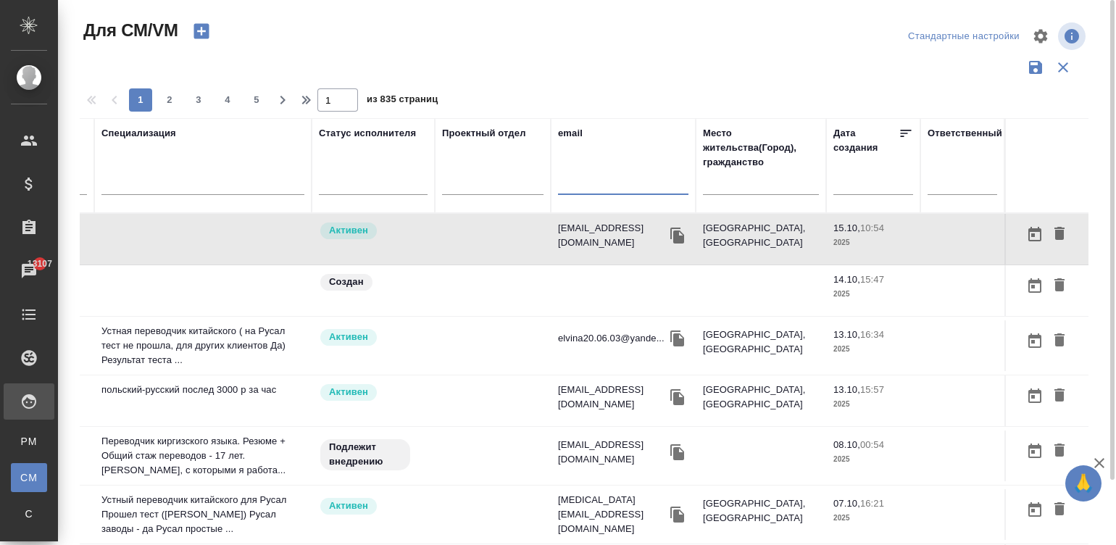
click at [627, 189] on input "text" at bounding box center [623, 186] width 130 height 18
paste input "dina_mudarisova@mail.ru"
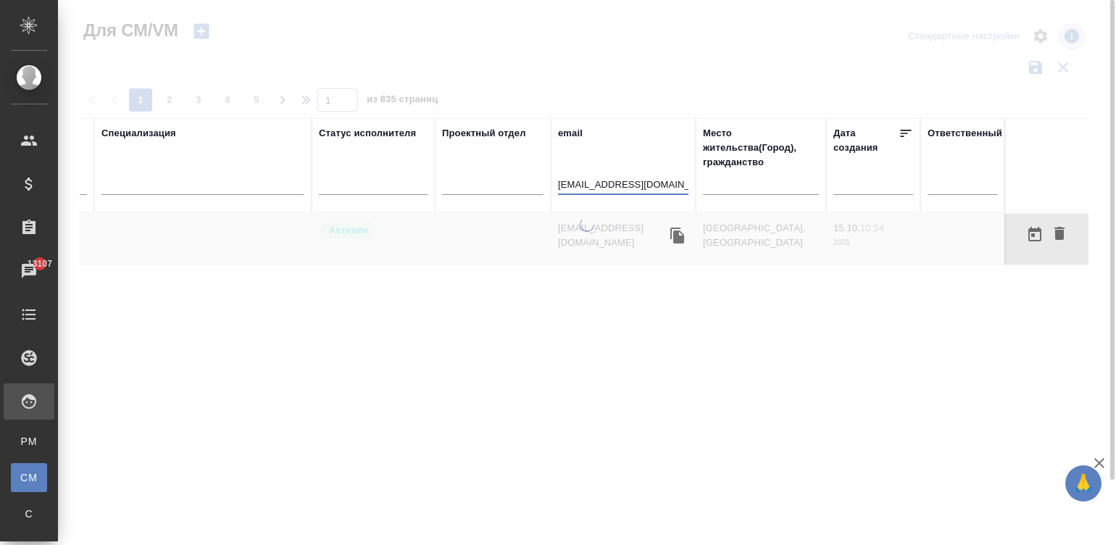
scroll to position [0, 539]
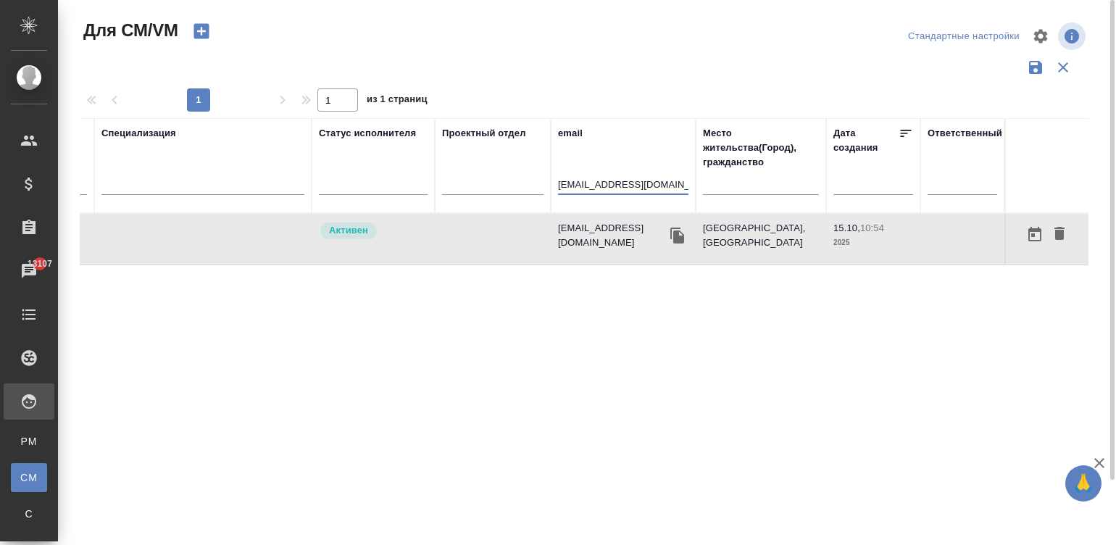
type input "dina_mudarisova@mail.ru"
click at [411, 228] on div "Активен" at bounding box center [373, 231] width 109 height 20
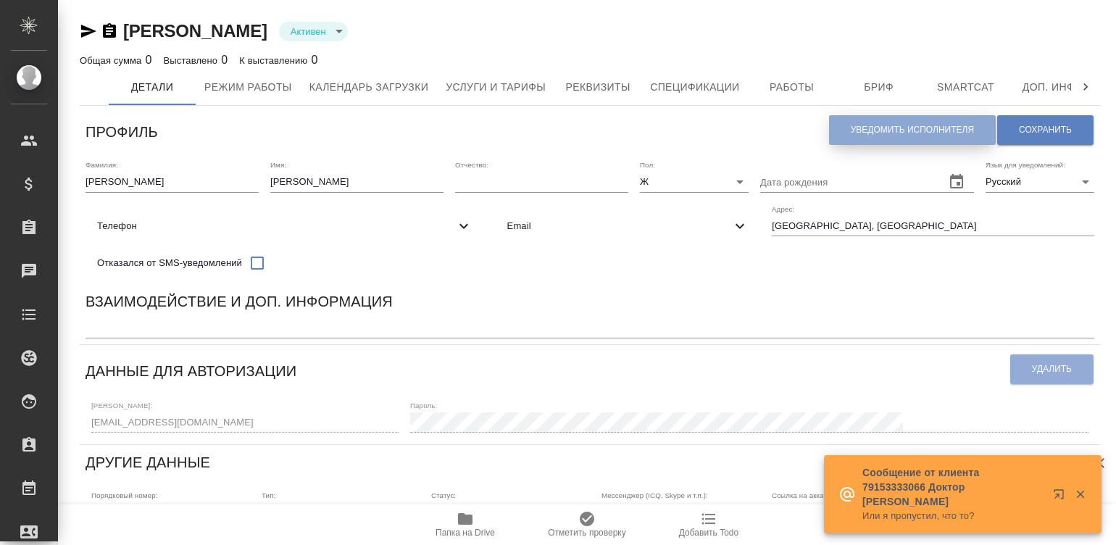
click at [869, 123] on button "Уведомить исполнителя" at bounding box center [912, 130] width 167 height 30
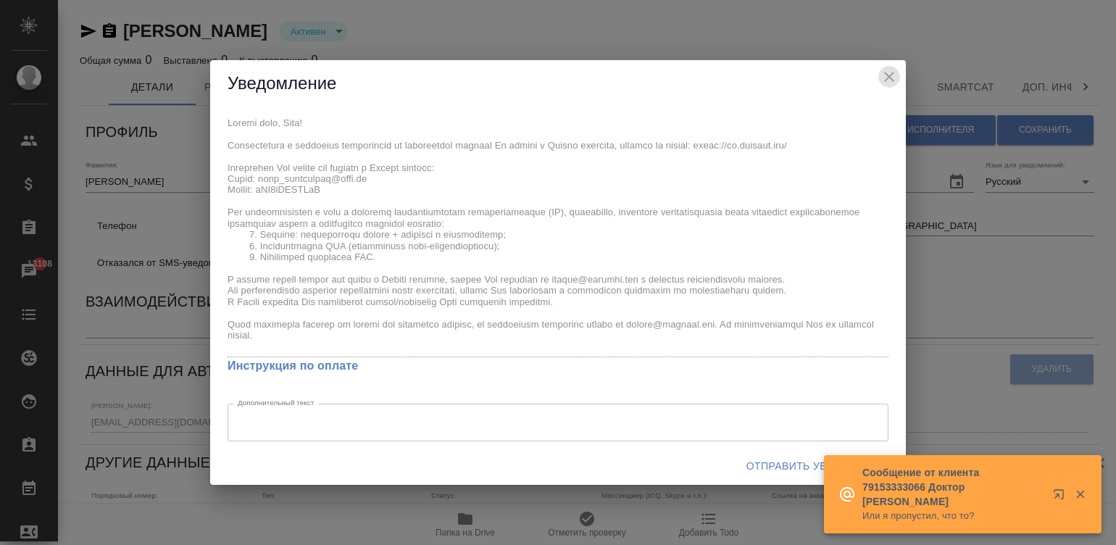
click at [889, 75] on icon "close" at bounding box center [888, 76] width 17 height 17
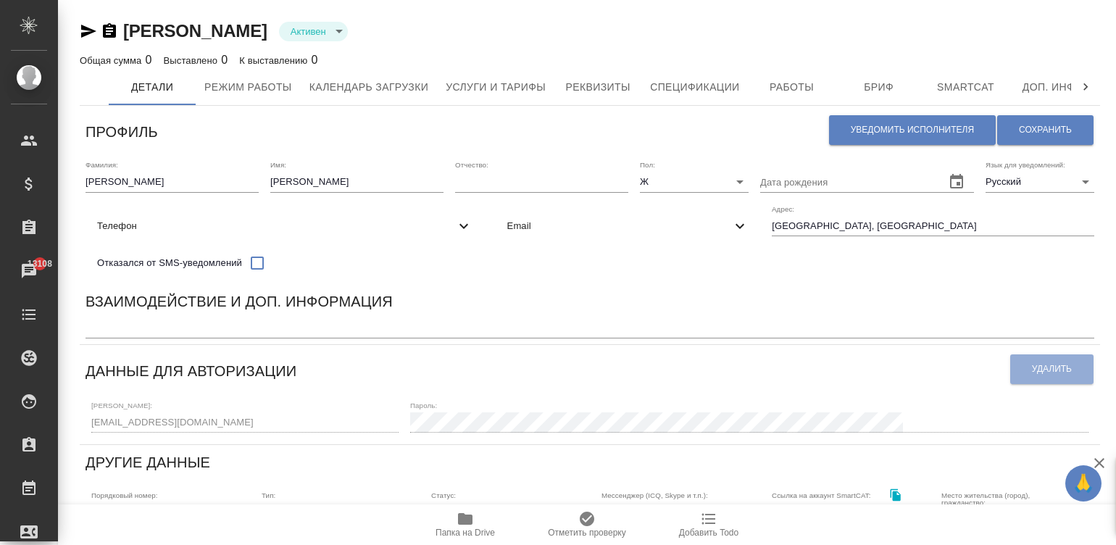
click at [568, 308] on div "Взаимодействие и доп. информация" at bounding box center [589, 304] width 1009 height 28
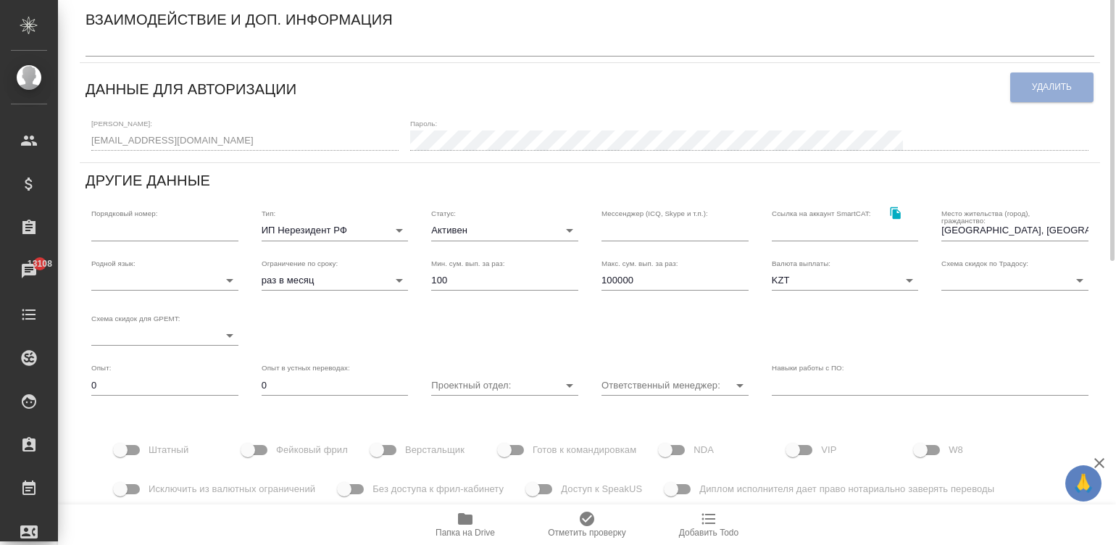
scroll to position [151, 0]
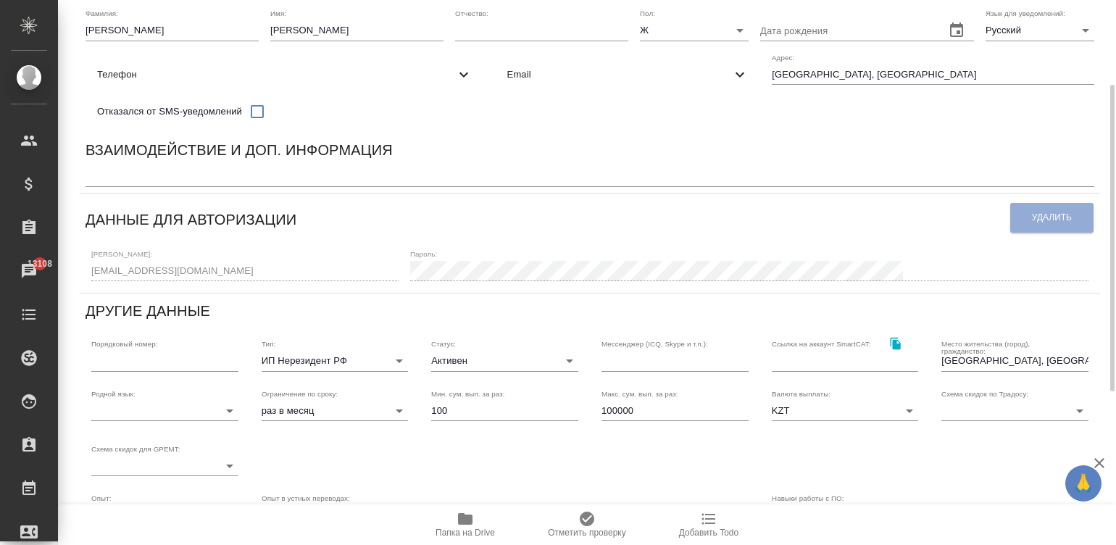
click at [283, 433] on div "Ограничение по сроку: раз в месяц month" at bounding box center [335, 405] width 170 height 55
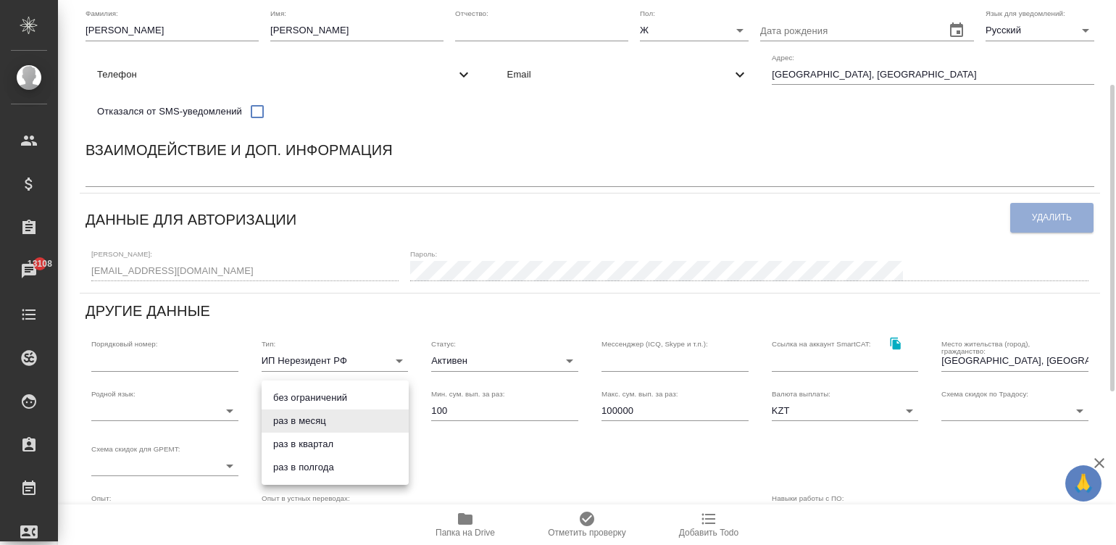
click at [276, 422] on body "🙏 .cls-1 fill:#fff; AWATERA Малинина Мария m.malinina Клиенты Спецификации Зака…" at bounding box center [558, 272] width 1116 height 545
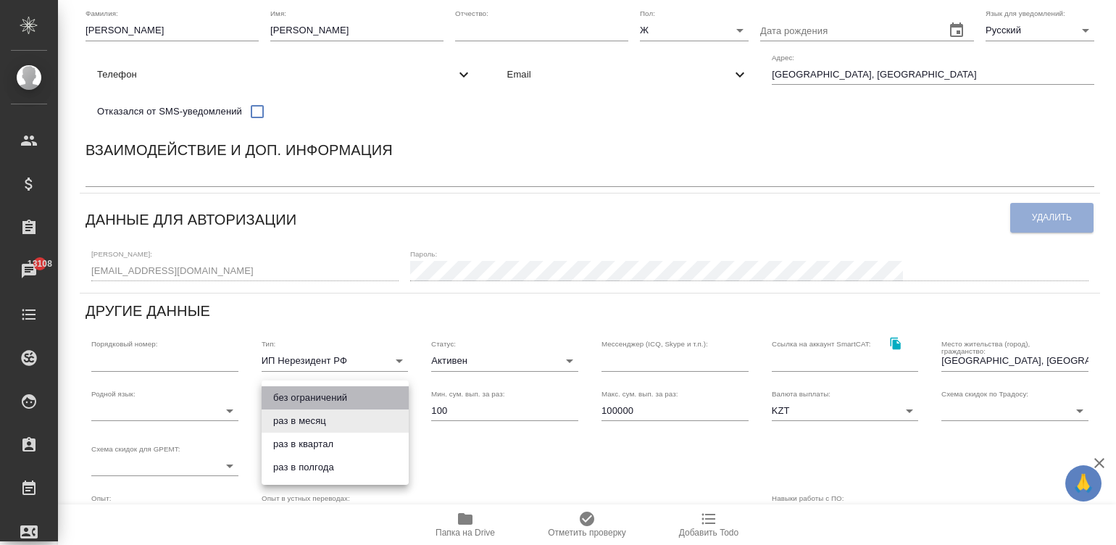
click at [309, 391] on li "без ограничений" at bounding box center [335, 397] width 147 height 23
type input "infinity"
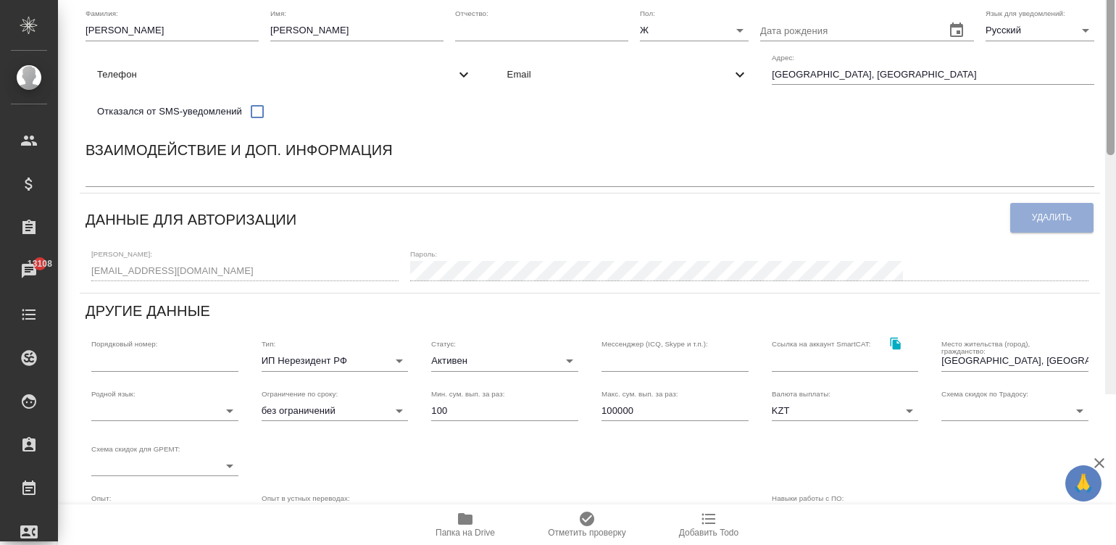
scroll to position [0, 0]
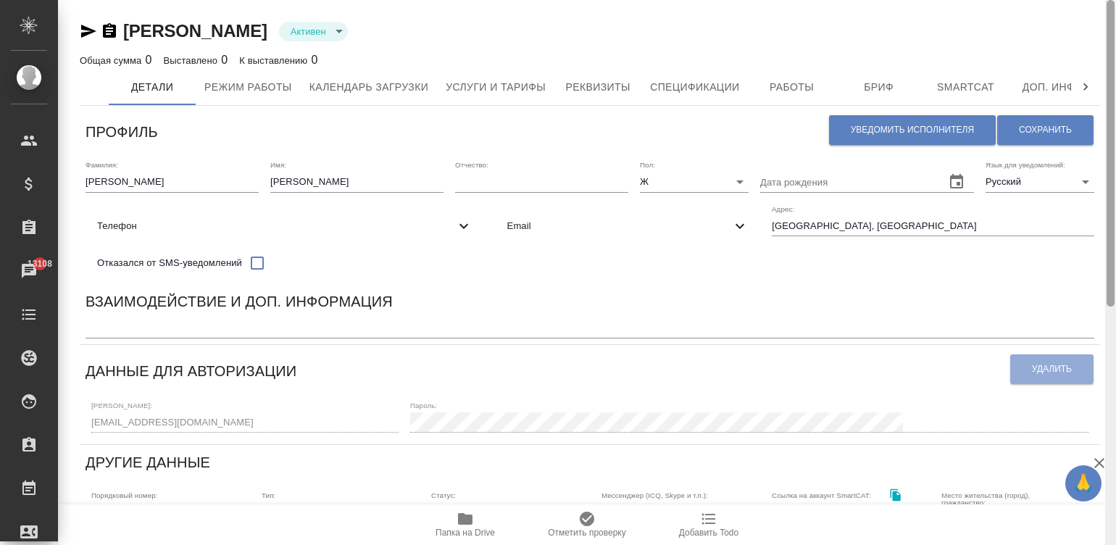
click at [1109, 25] on div at bounding box center [1110, 273] width 11 height 546
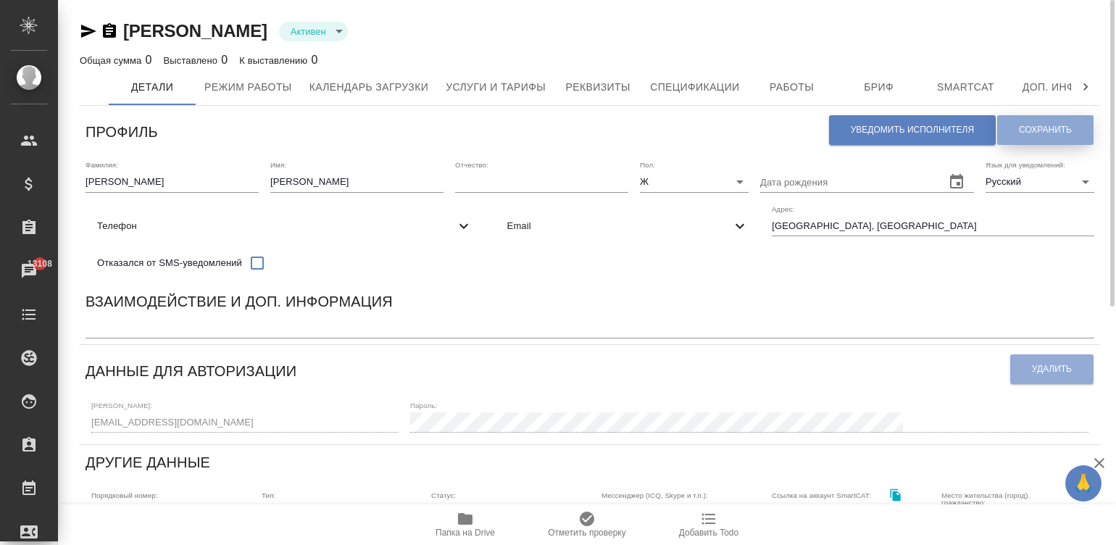
click at [1021, 127] on span "Сохранить" at bounding box center [1045, 130] width 53 height 12
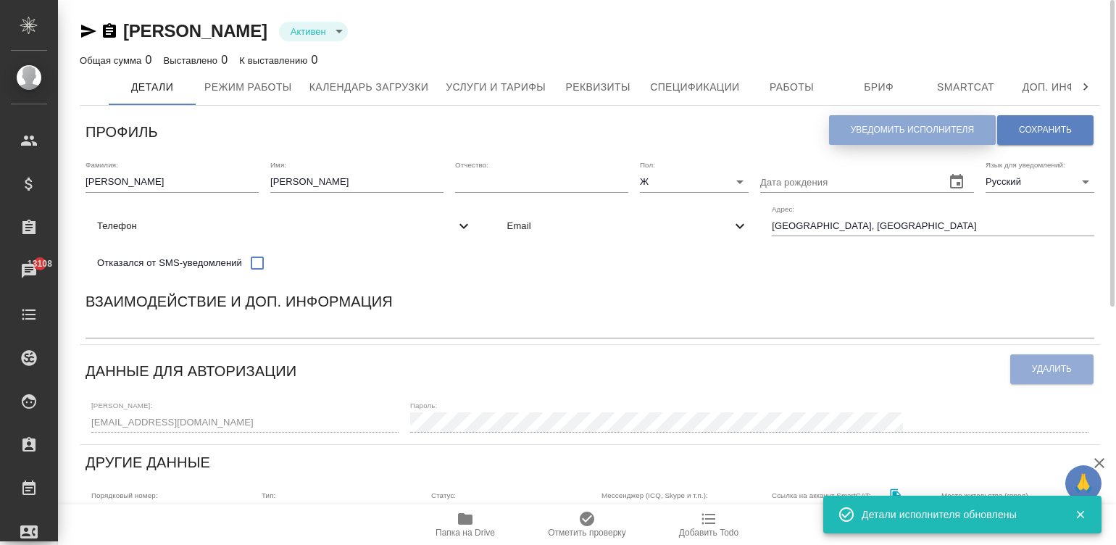
click at [866, 133] on span "Уведомить исполнителя" at bounding box center [912, 130] width 123 height 12
type textarea "Добрый день, Дина! Ознакомиться с подробной информацией по выполненным работам …"
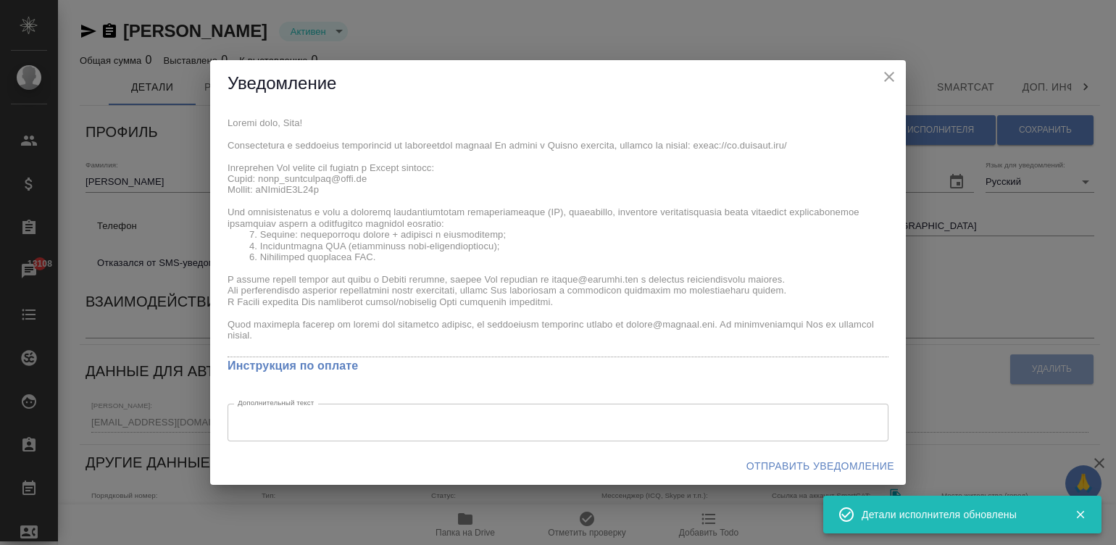
click at [196, 117] on div "Уведомление x Инструкция по оплате Дополнительный текст x Дополнительный текст …" at bounding box center [558, 272] width 1116 height 545
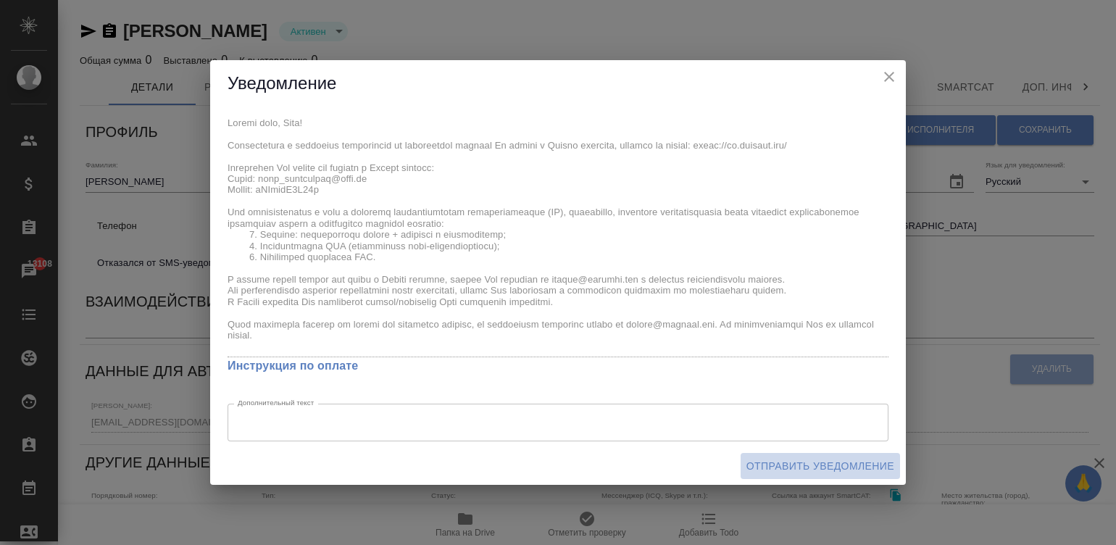
click at [837, 461] on span "Отправить уведомление" at bounding box center [820, 466] width 148 height 18
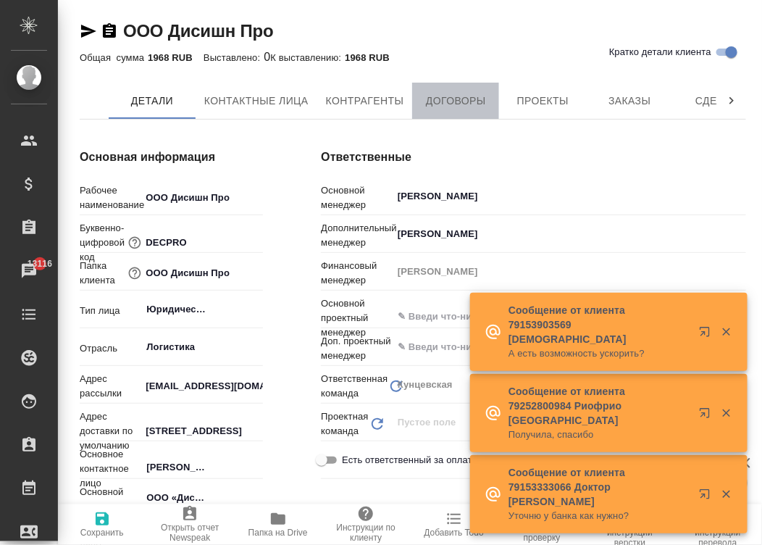
click at [460, 89] on button "Договоры" at bounding box center [455, 101] width 87 height 36
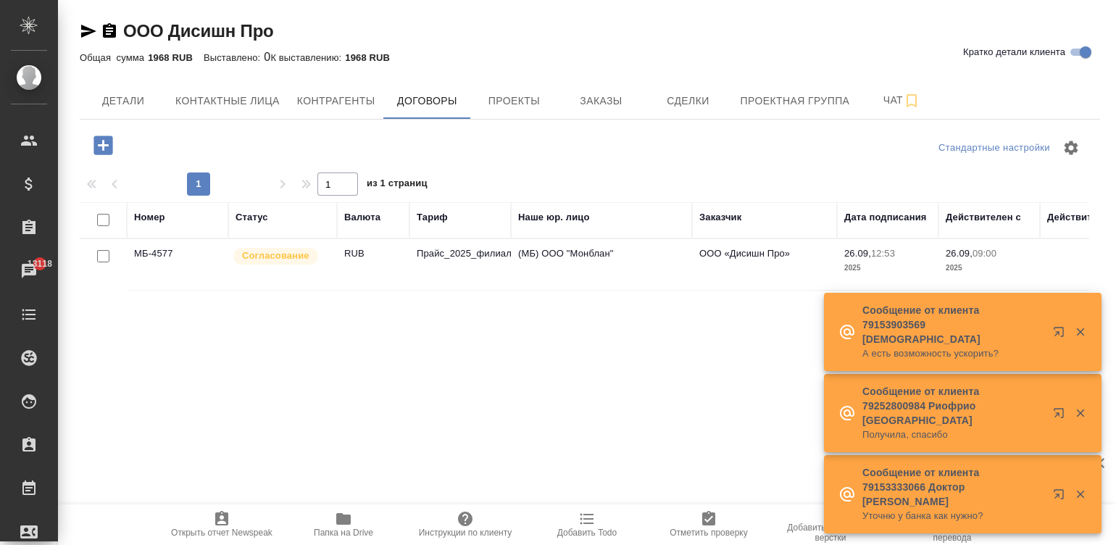
click at [349, 265] on td "RUB" at bounding box center [373, 264] width 72 height 51
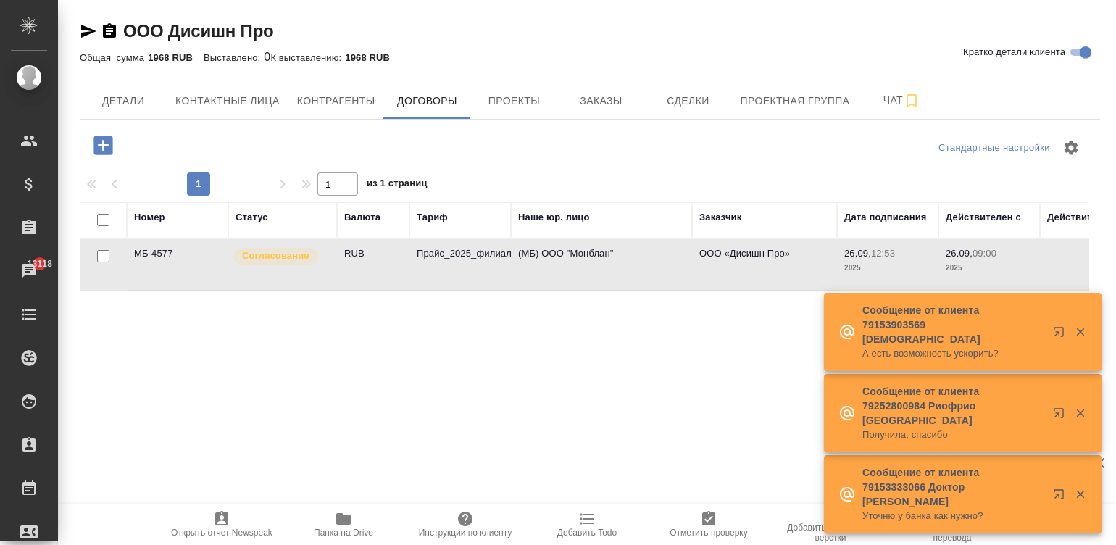
click at [349, 265] on td "RUB" at bounding box center [373, 264] width 72 height 51
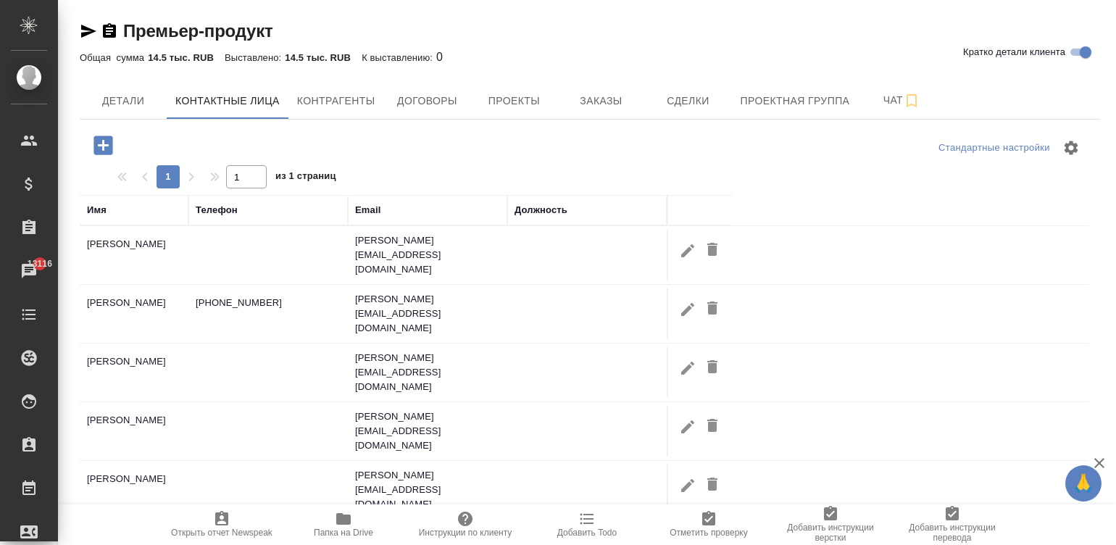
select select "RU"
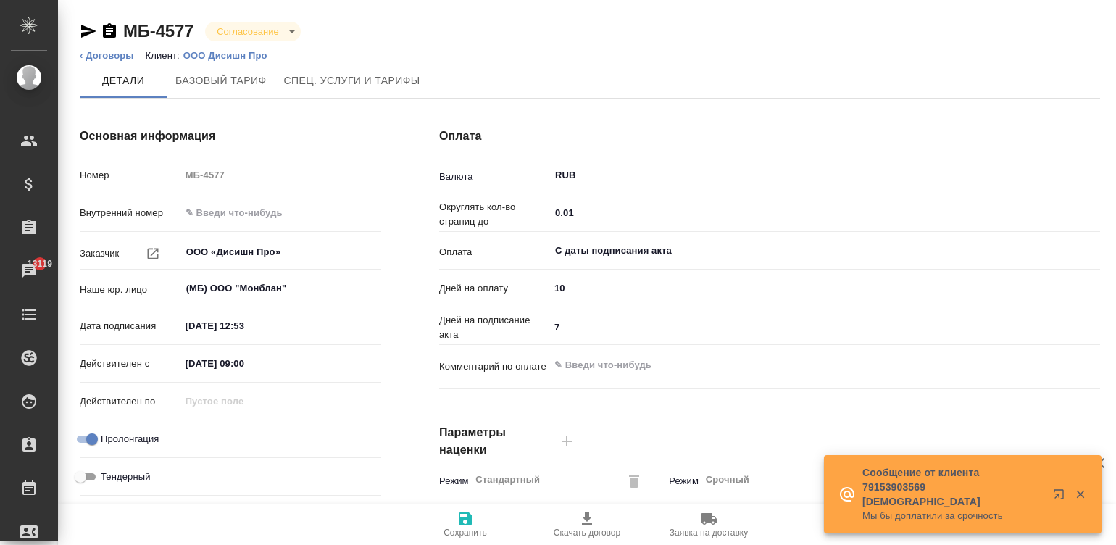
scroll to position [440, 0]
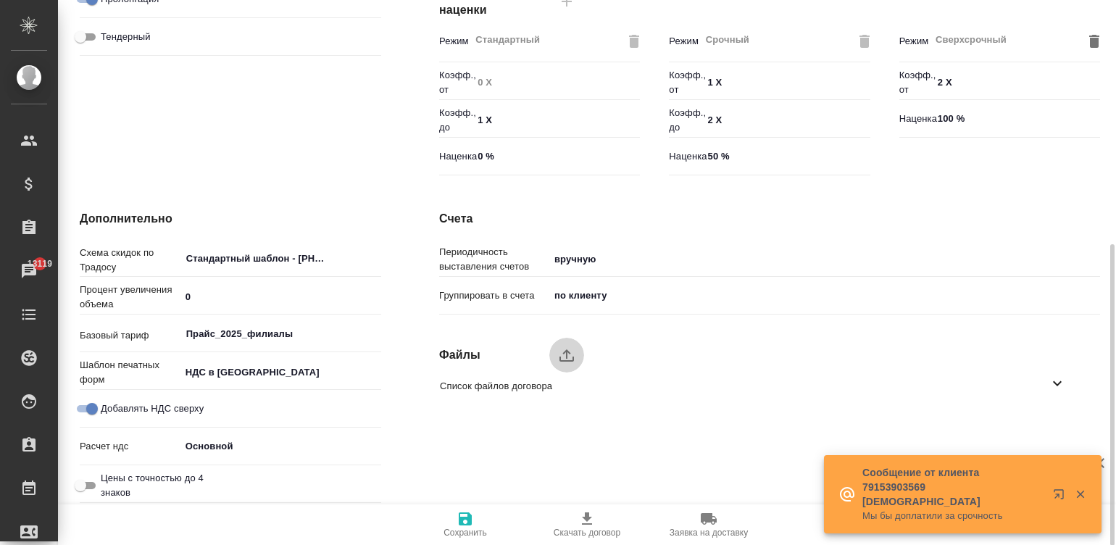
click at [559, 346] on icon "upload" at bounding box center [566, 354] width 17 height 17
click at [0, 0] on input "upload" at bounding box center [0, 0] width 0 height 0
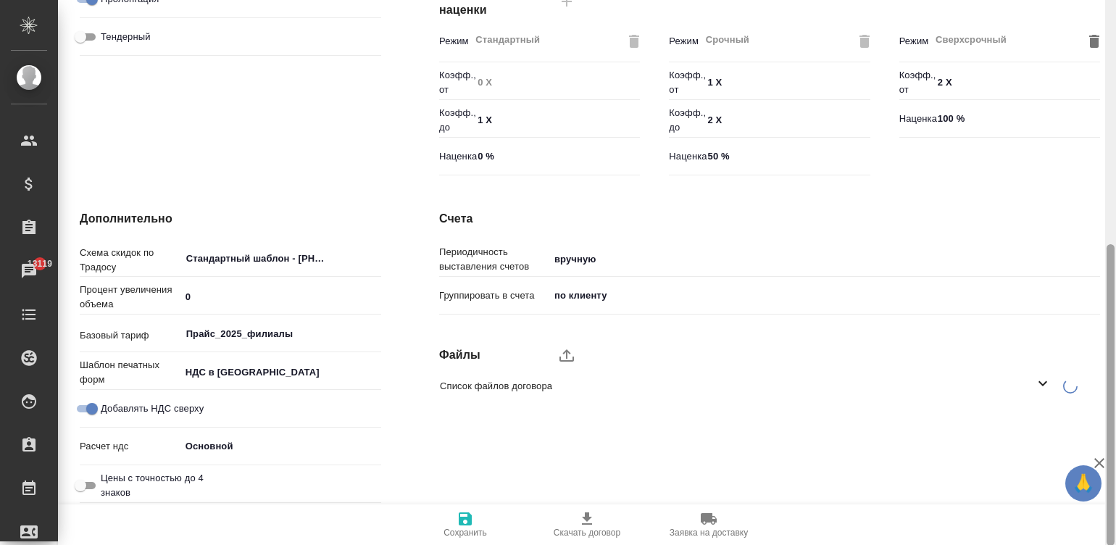
scroll to position [0, 0]
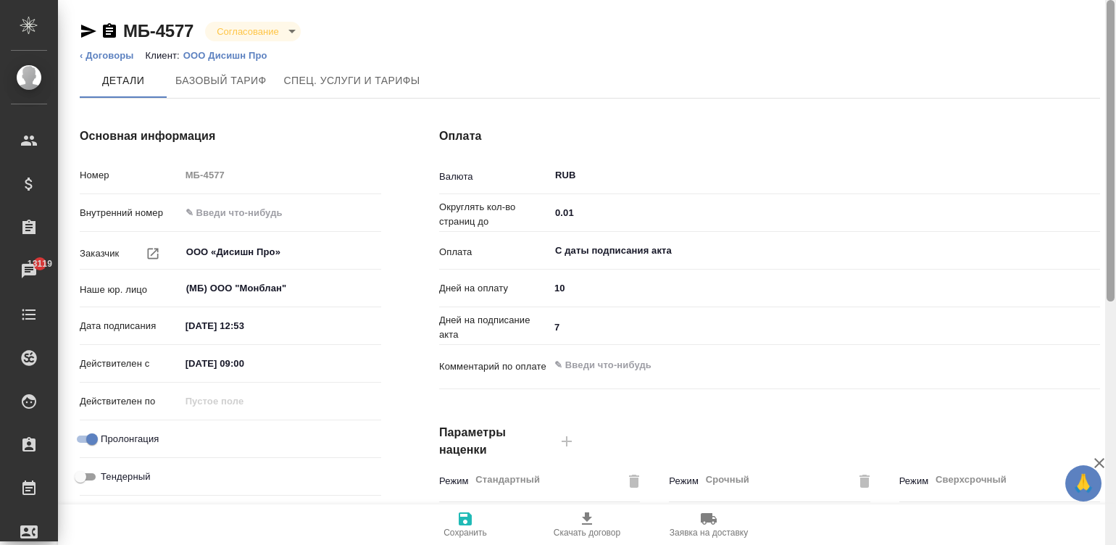
click at [1109, 20] on div at bounding box center [1110, 273] width 11 height 546
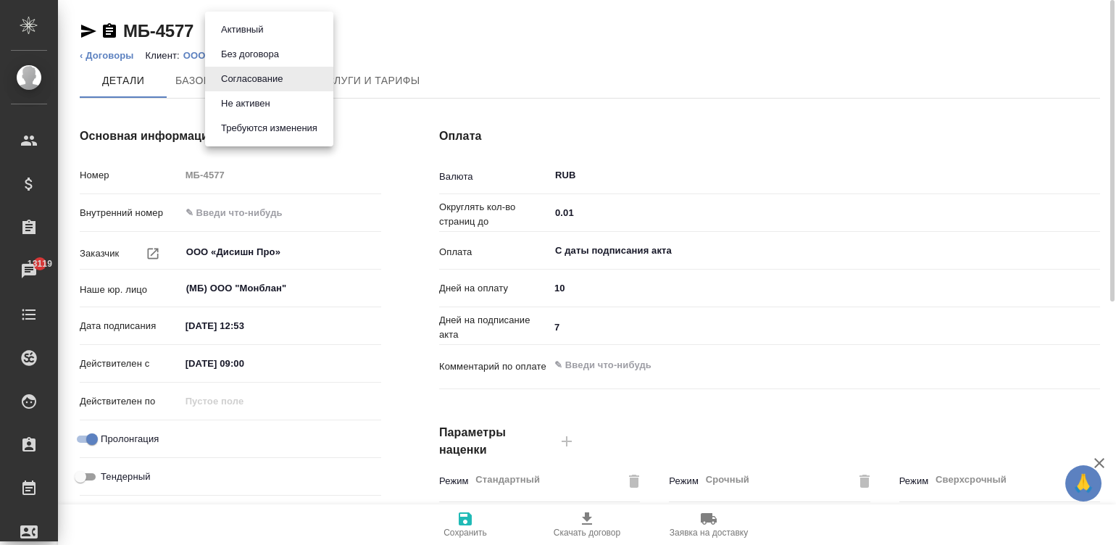
click at [263, 21] on body "🙏 .cls-1 fill:#fff; AWATERA Малинина Мария m.malinina Клиенты Спецификации Зака…" at bounding box center [558, 272] width 1116 height 545
click at [222, 25] on button "Активный" at bounding box center [242, 30] width 51 height 16
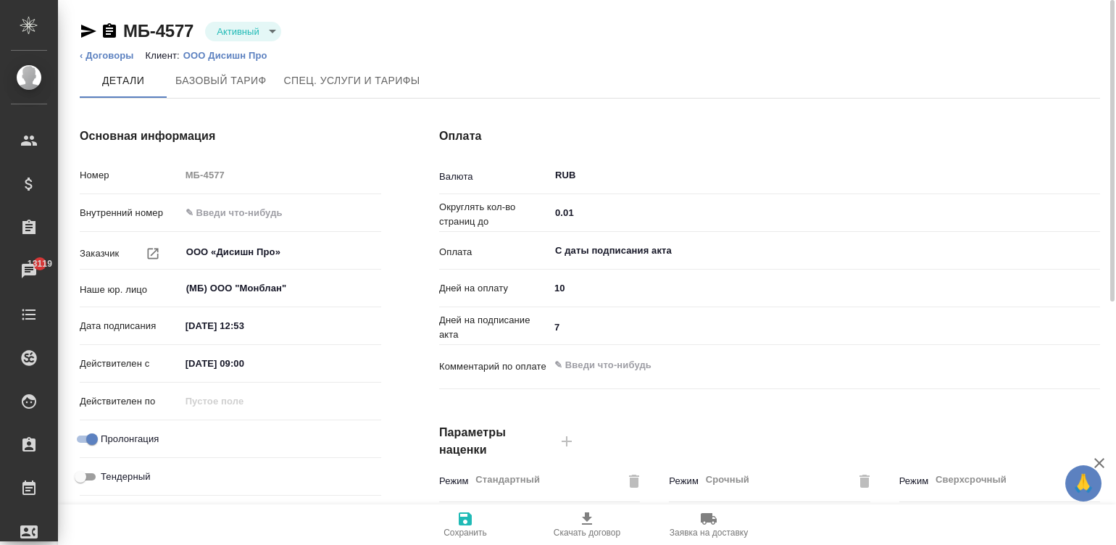
click at [632, 325] on input "7" at bounding box center [824, 327] width 551 height 21
type input "Прайс_2025_филиалы"
type input "5"
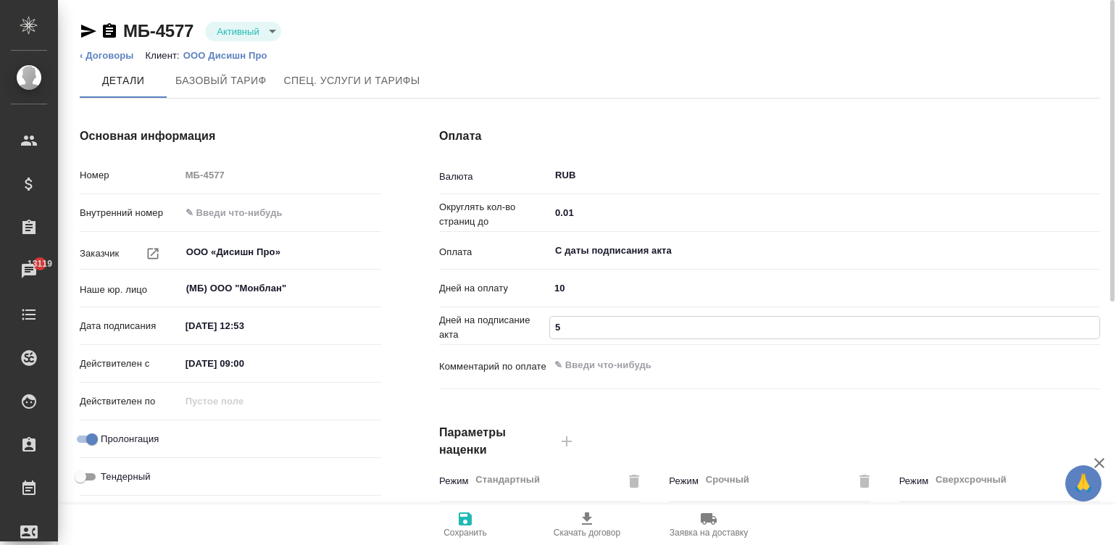
type textarea "x"
type input "5"
click at [456, 527] on span "Сохранить" at bounding box center [464, 532] width 43 height 10
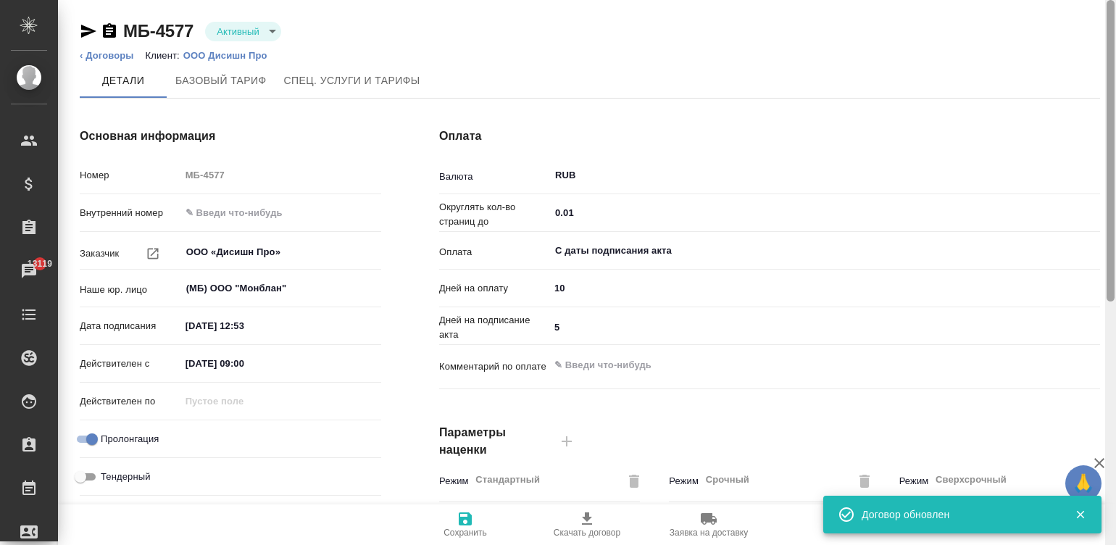
scroll to position [440, 0]
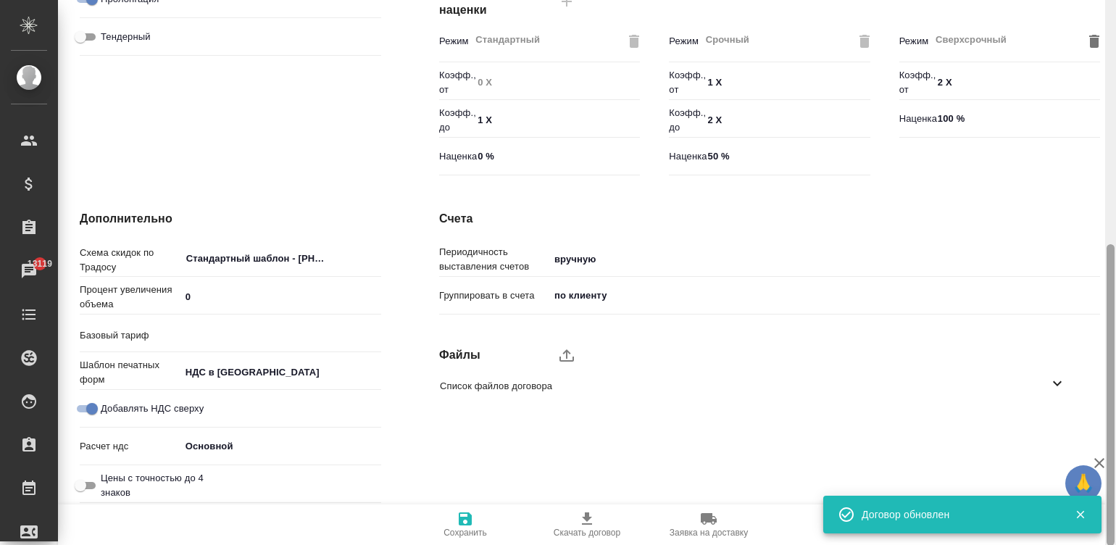
type input "Прайс_2025_филиалы"
click at [1109, 397] on div at bounding box center [1110, 273] width 11 height 546
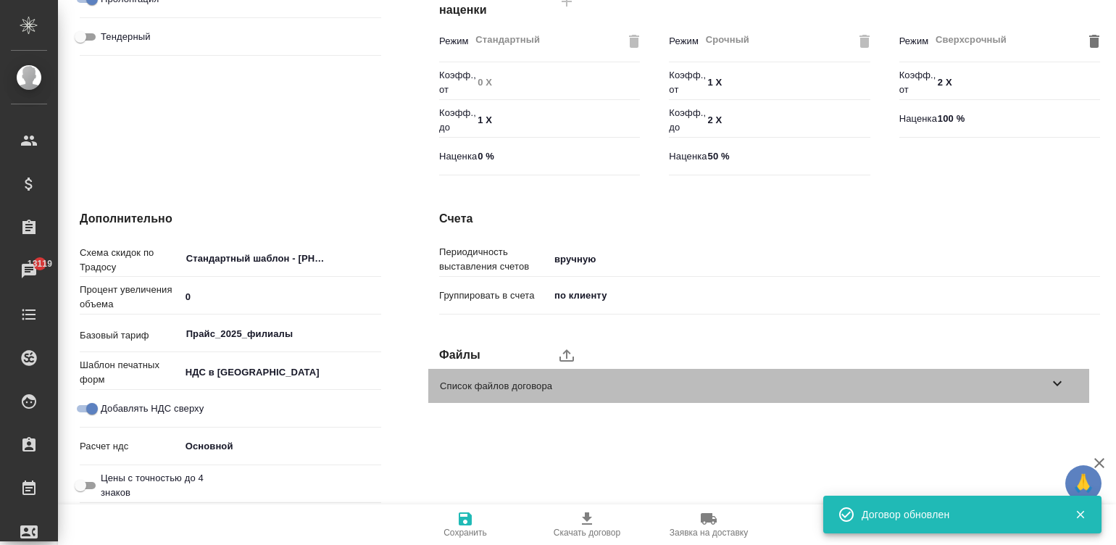
click at [549, 385] on span "Список файлов договора" at bounding box center [744, 386] width 609 height 14
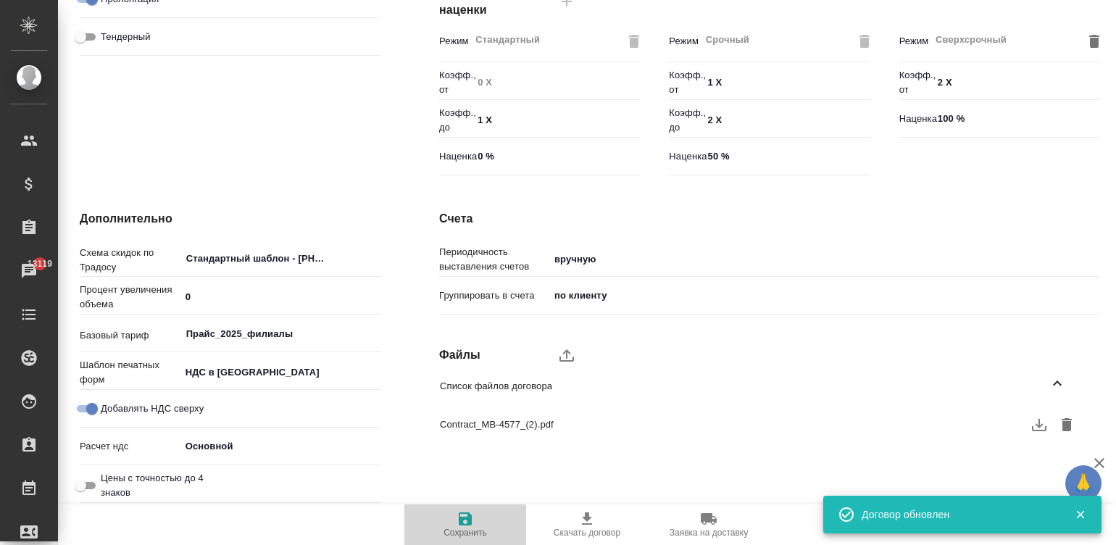
click at [454, 520] on span "Сохранить" at bounding box center [465, 524] width 104 height 28
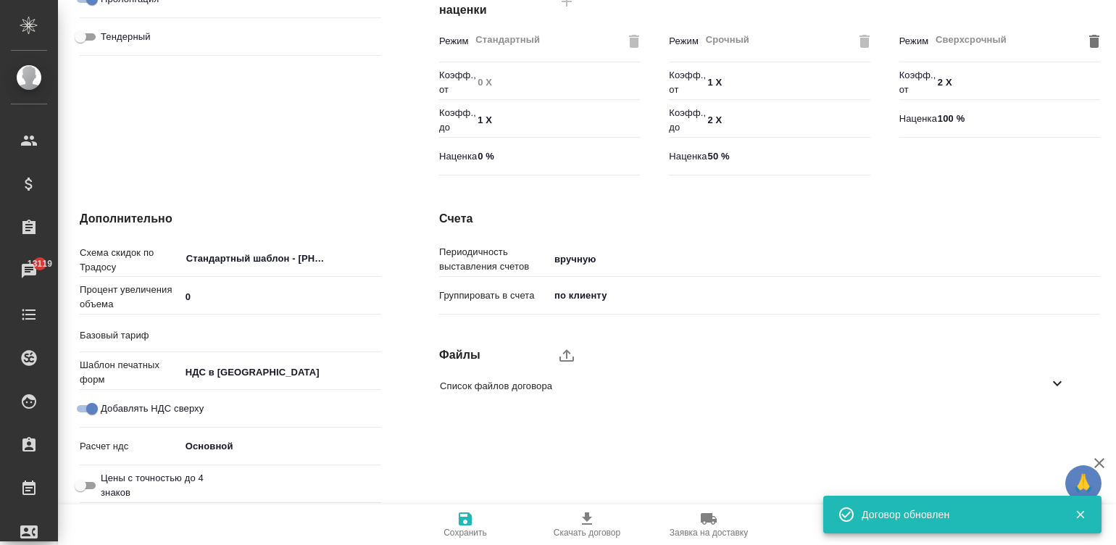
type input "Прайс_2025_филиалы"
